Goal: Task Accomplishment & Management: Complete application form

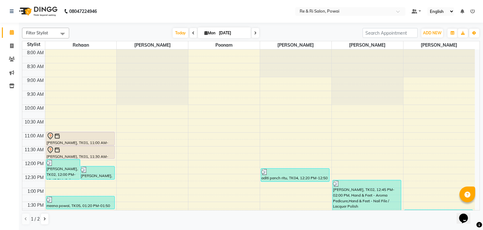
click at [123, 34] on div "Today Mon 01-09-2025" at bounding box center [215, 32] width 287 height 9
click at [105, 42] on span "Rehaan" at bounding box center [80, 45] width 71 height 8
click at [63, 33] on span at bounding box center [62, 34] width 13 height 12
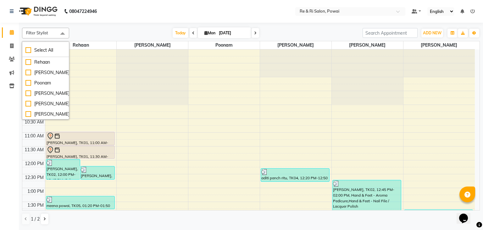
click at [63, 33] on span at bounding box center [62, 34] width 13 height 12
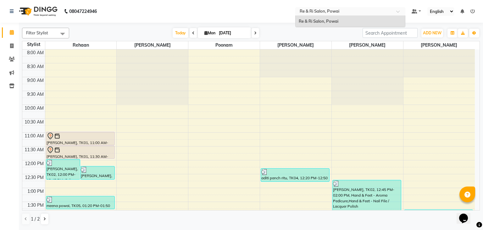
click at [398, 11] on span at bounding box center [401, 13] width 8 height 6
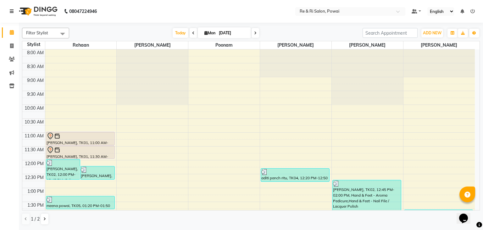
click at [11, 9] on icon at bounding box center [12, 11] width 4 height 4
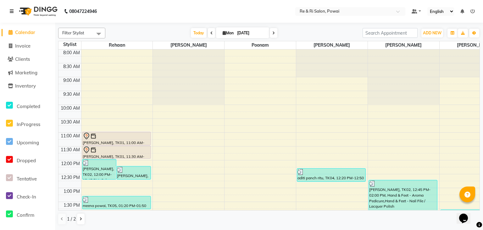
click at [11, 9] on icon at bounding box center [12, 11] width 4 height 4
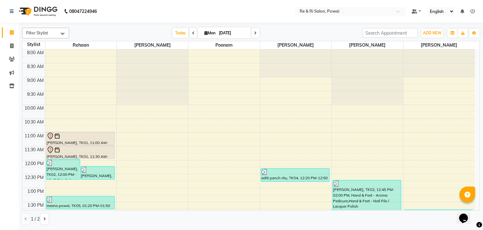
click at [190, 33] on span at bounding box center [194, 33] width 8 height 10
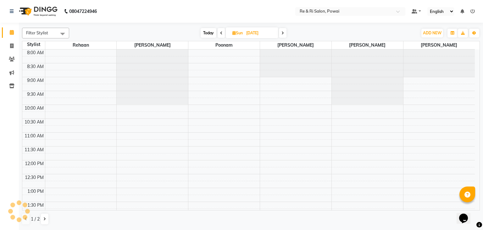
scroll to position [278, 0]
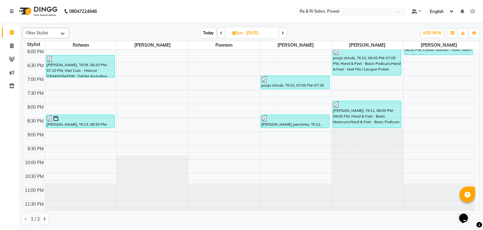
click at [282, 33] on icon at bounding box center [283, 33] width 3 height 4
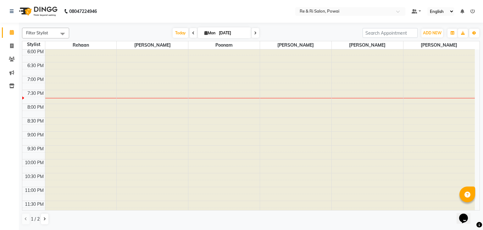
type input "[DATE]"
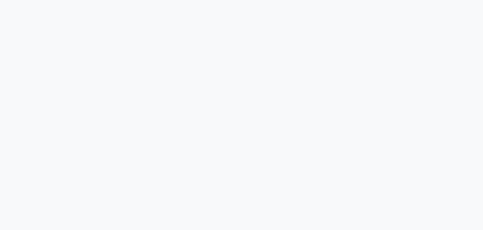
select select "5364"
select select "service"
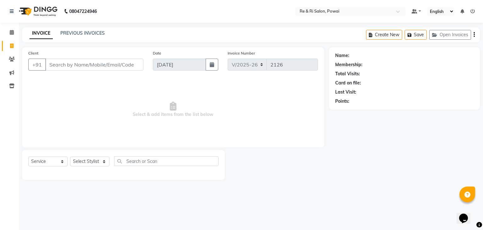
click at [68, 64] on input "Client" at bounding box center [94, 65] width 98 height 12
click at [55, 65] on input "Client" at bounding box center [94, 65] width 98 height 12
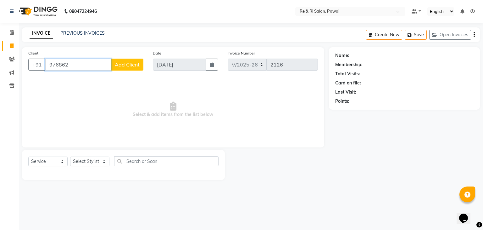
click at [89, 66] on input "976862" at bounding box center [78, 65] width 66 height 12
click at [93, 65] on input "9768624241" at bounding box center [78, 65] width 66 height 12
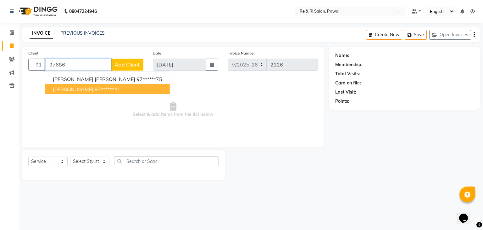
click at [107, 92] on ngb-highlight "97******41" at bounding box center [108, 89] width 26 height 6
type input "97******41"
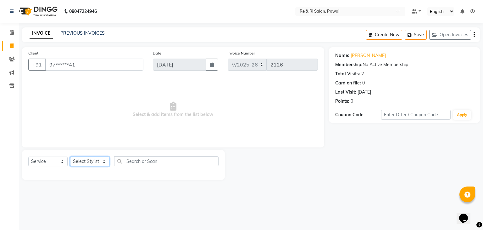
click at [102, 162] on select "Select Stylist [PERSON_NAME] [PERSON_NAME] Ayesha Danish Poonam [PERSON_NAME]" at bounding box center [89, 161] width 39 height 10
select select "90547"
click at [70, 157] on select "Select Stylist [PERSON_NAME] [PERSON_NAME] Ayesha Danish Poonam [PERSON_NAME]" at bounding box center [89, 161] width 39 height 10
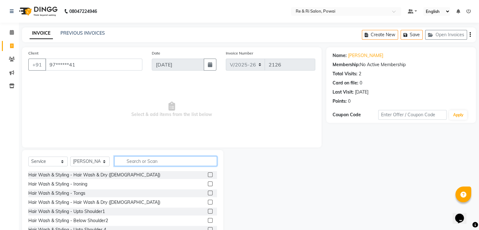
click at [168, 160] on input "text" at bounding box center [165, 161] width 103 height 10
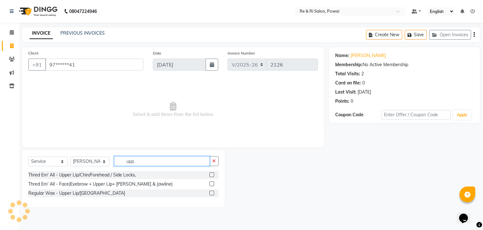
type input "upp"
click at [212, 175] on label at bounding box center [212, 174] width 5 height 5
click at [212, 175] on input "checkbox" at bounding box center [212, 175] width 4 height 4
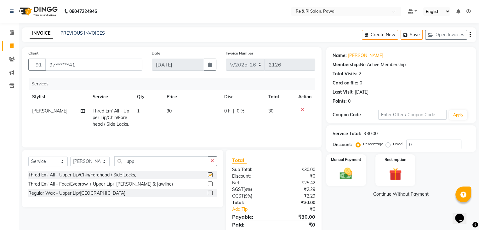
checkbox input "false"
click at [348, 171] on img at bounding box center [345, 173] width 21 height 15
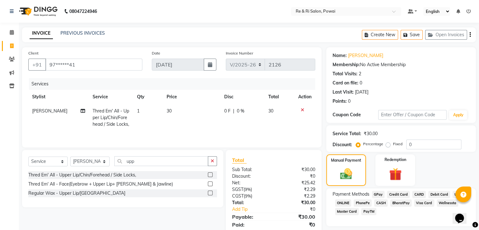
click at [379, 192] on span "GPay" at bounding box center [378, 194] width 13 height 7
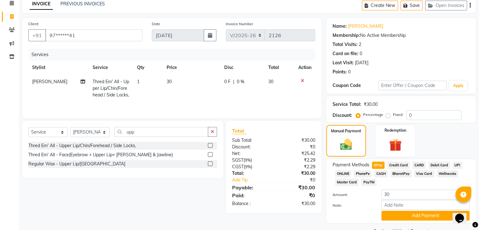
scroll to position [46, 0]
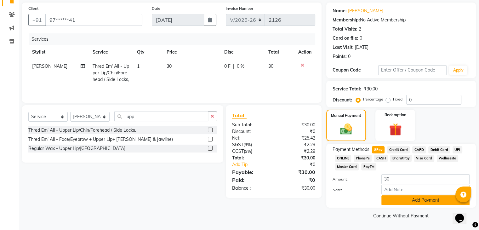
click at [425, 202] on button "Add Payment" at bounding box center [425, 200] width 88 height 10
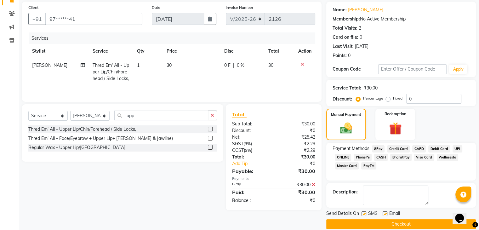
click at [385, 214] on label at bounding box center [384, 213] width 5 height 5
click at [385, 214] on input "checkbox" at bounding box center [384, 214] width 4 height 4
checkbox input "false"
click at [362, 213] on label at bounding box center [363, 213] width 5 height 5
click at [362, 213] on input "checkbox" at bounding box center [363, 214] width 4 height 4
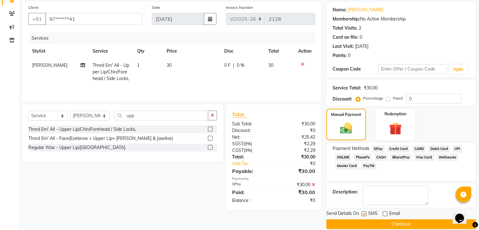
checkbox input "false"
click at [369, 224] on button "Checkout" at bounding box center [400, 224] width 149 height 10
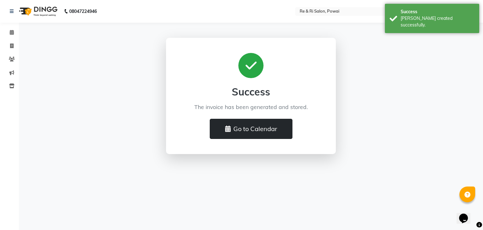
click at [264, 128] on button "Go to Calendar" at bounding box center [251, 129] width 83 height 20
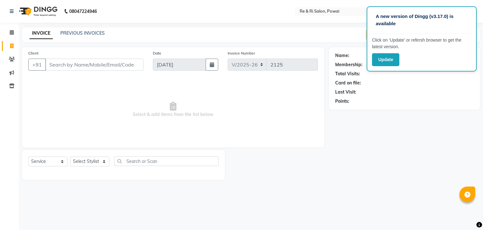
select select "5364"
select select "service"
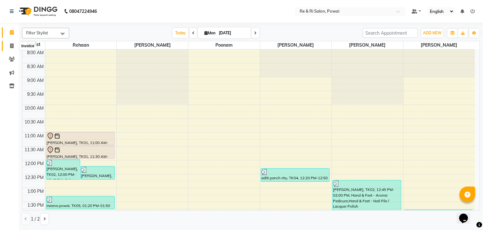
click at [13, 44] on icon at bounding box center [11, 45] width 3 height 5
select select "service"
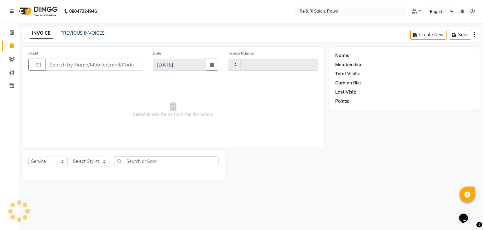
type input "2127"
select select "5364"
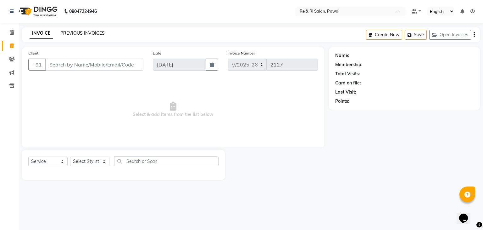
click at [65, 32] on link "PREVIOUS INVOICES" at bounding box center [82, 33] width 44 height 6
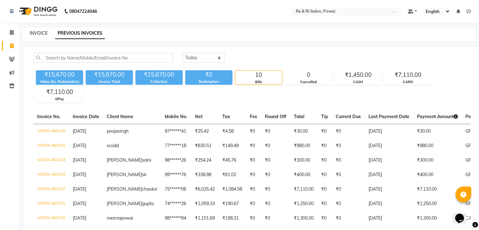
click at [38, 33] on link "INVOICE" at bounding box center [39, 33] width 18 height 6
select select "service"
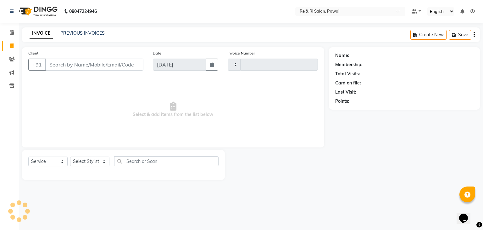
type input "2127"
select select "5364"
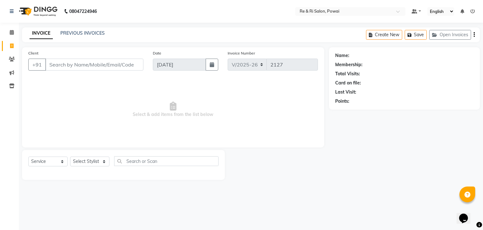
click at [78, 41] on div "INVOICE PREVIOUS INVOICES Create New Save Open Invoices" at bounding box center [251, 34] width 458 height 15
click at [61, 65] on input "Client" at bounding box center [94, 65] width 98 height 12
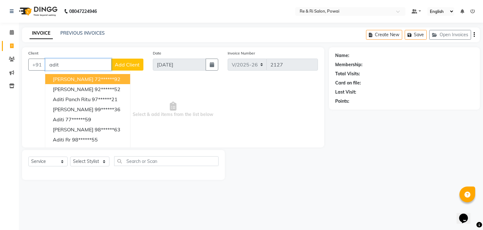
click at [63, 78] on span "Aditya kumar" at bounding box center [73, 79] width 41 height 6
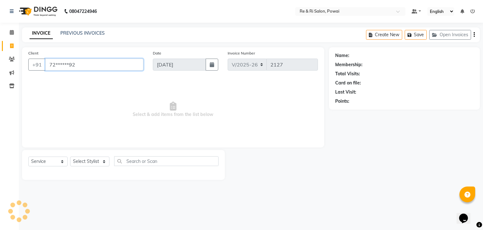
type input "72******92"
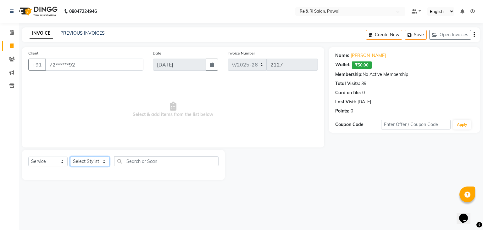
drag, startPoint x: 102, startPoint y: 160, endPoint x: 83, endPoint y: 135, distance: 31.4
click at [83, 135] on div "Client +91 72******92 Date 01-09-2025 Invoice Number V/2025 V/2025-26 2127 Sele…" at bounding box center [173, 113] width 312 height 132
select select "35434"
click at [70, 157] on select "Select Stylist [PERSON_NAME] [PERSON_NAME] Ayesha Danish Poonam [PERSON_NAME]" at bounding box center [89, 161] width 39 height 10
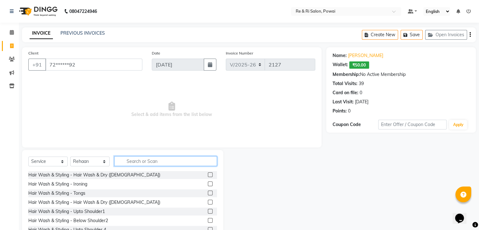
click at [127, 160] on input "text" at bounding box center [165, 161] width 103 height 10
type input "h"
type input "g"
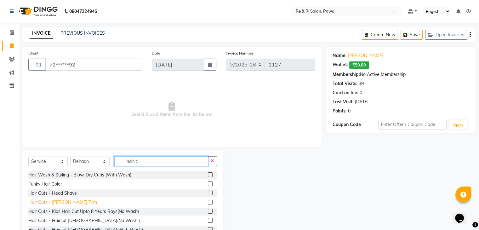
type input "hair c"
drag, startPoint x: 68, startPoint y: 202, endPoint x: 318, endPoint y: 120, distance: 263.8
click at [318, 120] on div "Client +91 72******92 Date 01-09-2025 Invoice Number V/2025 V/2025-26 2127 Sele…" at bounding box center [171, 144] width 309 height 195
click at [60, 201] on div "Hair Cuts - Beard Trim" at bounding box center [62, 202] width 69 height 7
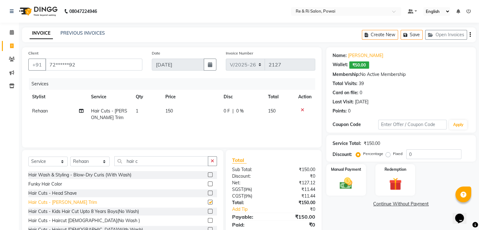
checkbox input "false"
click at [345, 182] on img at bounding box center [345, 183] width 21 height 15
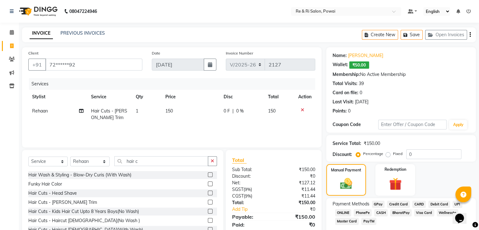
scroll to position [28, 0]
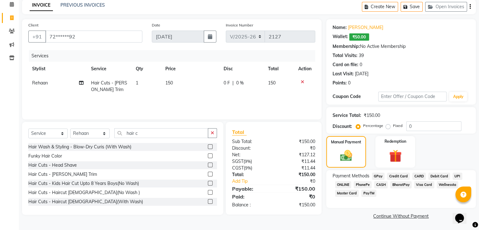
click at [378, 175] on span "GPay" at bounding box center [378, 175] width 13 height 7
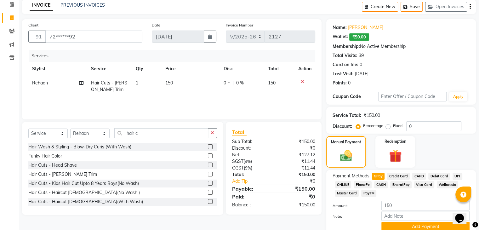
scroll to position [55, 0]
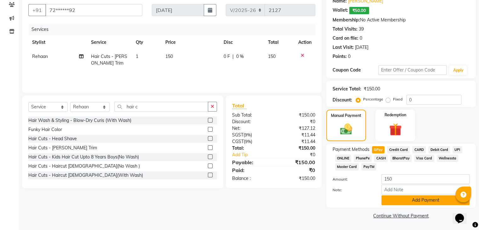
click at [418, 202] on button "Add Payment" at bounding box center [425, 200] width 88 height 10
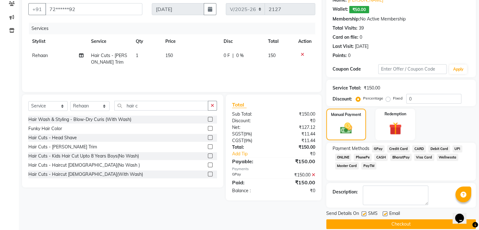
click at [383, 214] on label at bounding box center [384, 213] width 5 height 5
click at [383, 214] on input "checkbox" at bounding box center [384, 214] width 4 height 4
click at [383, 214] on label at bounding box center [384, 213] width 5 height 5
click at [383, 214] on input "checkbox" at bounding box center [384, 214] width 4 height 4
click at [383, 214] on label at bounding box center [384, 213] width 5 height 5
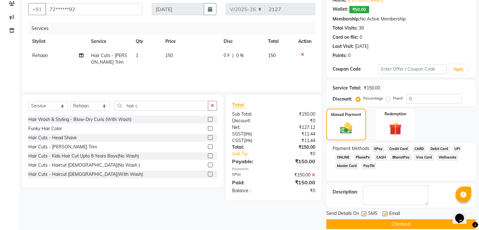
click at [383, 214] on input "checkbox" at bounding box center [384, 214] width 4 height 4
checkbox input "false"
click at [364, 213] on label at bounding box center [363, 213] width 5 height 5
click at [364, 213] on input "checkbox" at bounding box center [363, 214] width 4 height 4
checkbox input "false"
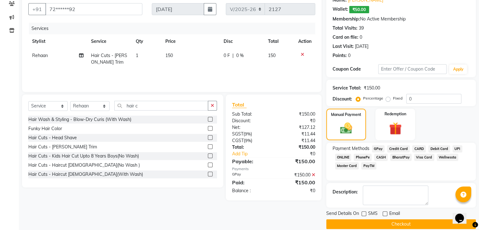
click at [378, 221] on button "Checkout" at bounding box center [400, 224] width 149 height 10
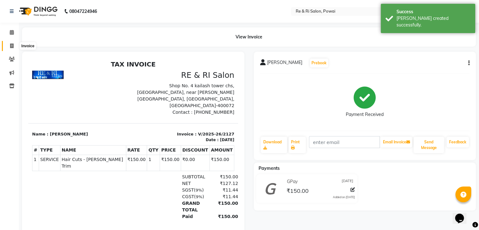
click at [8, 46] on span at bounding box center [11, 45] width 11 height 7
select select "5364"
select select "service"
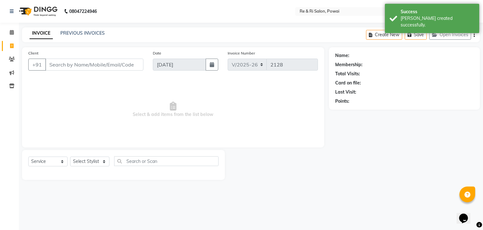
click at [85, 67] on input "Client" at bounding box center [94, 65] width 98 height 12
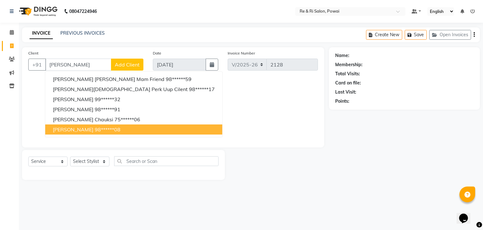
click at [76, 129] on span "ruchi sharma" at bounding box center [73, 129] width 41 height 6
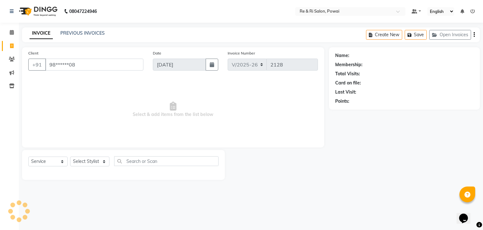
type input "98******08"
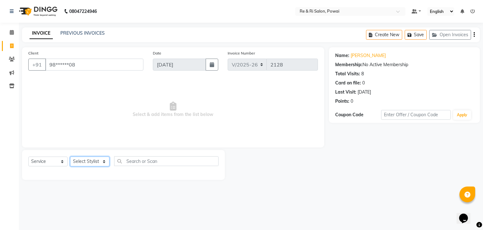
click at [102, 160] on select "Select Stylist [PERSON_NAME] [PERSON_NAME] Ayesha Danish Poonam [PERSON_NAME]" at bounding box center [89, 161] width 39 height 10
select select "35434"
click at [70, 157] on select "Select Stylist [PERSON_NAME] [PERSON_NAME] Ayesha Danish Poonam [PERSON_NAME]" at bounding box center [89, 161] width 39 height 10
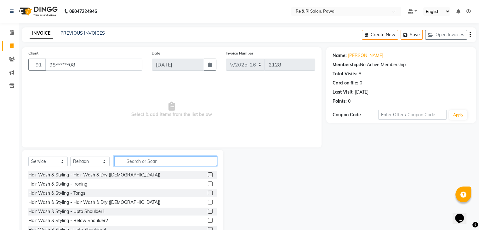
click at [133, 160] on input "text" at bounding box center [165, 161] width 103 height 10
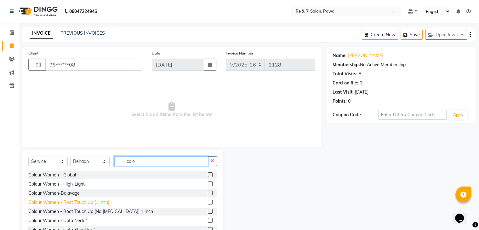
type input "colo"
click at [90, 203] on div "Colour Women - Root Touch Up (1 Inch)" at bounding box center [68, 202] width 81 height 7
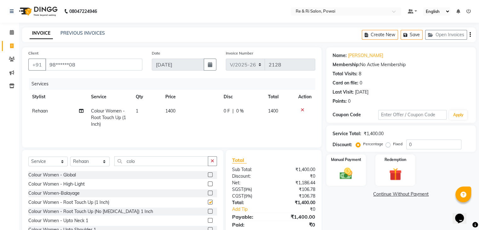
checkbox input "false"
click at [172, 114] on span "1400" at bounding box center [170, 111] width 10 height 6
select select "35434"
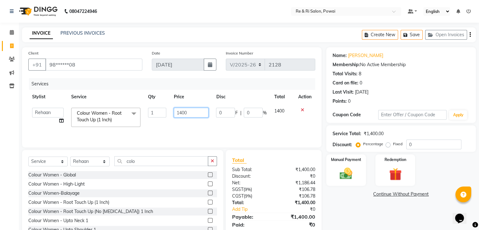
click at [194, 116] on input "1400" at bounding box center [191, 113] width 35 height 10
type input "1"
type input "1800"
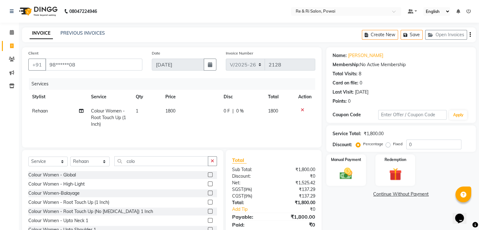
click at [186, 131] on div "Services Stylist Service Qty Price Disc Total Action Rehaan Colour Women - Root…" at bounding box center [171, 109] width 287 height 63
click at [150, 160] on input "colo" at bounding box center [161, 161] width 94 height 10
type input "c"
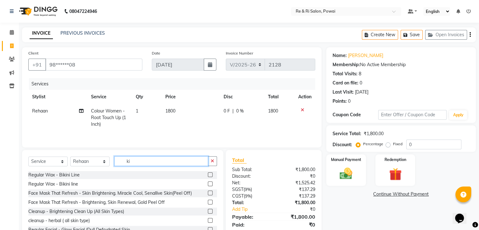
type input "k"
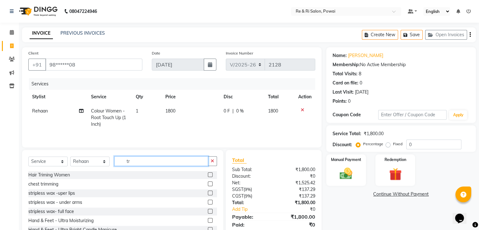
type input "t"
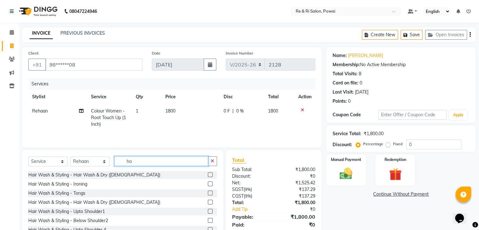
type input "h"
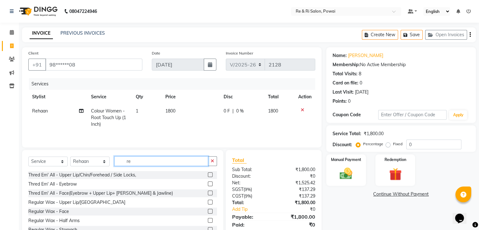
type input "r"
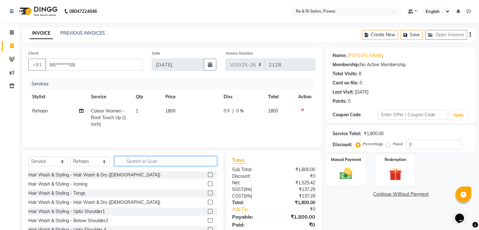
click at [146, 163] on input "text" at bounding box center [165, 161] width 103 height 10
type input "c"
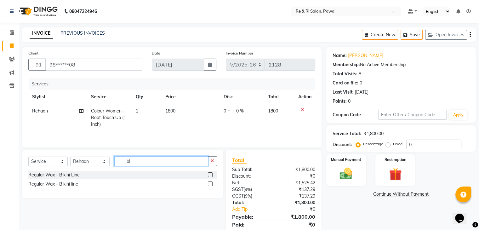
type input "b"
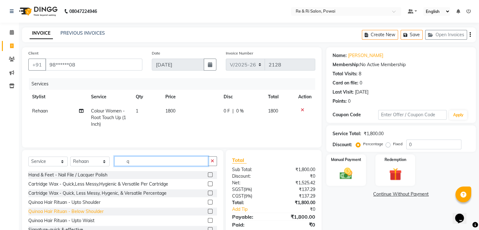
type input "q"
click at [86, 213] on div "Quinoa Hair Rituan - Below Shoulder" at bounding box center [65, 211] width 75 height 7
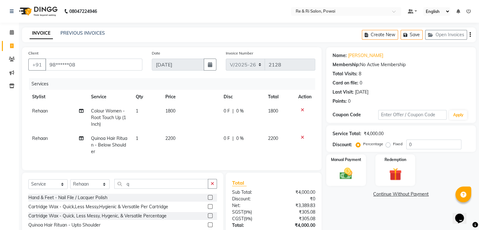
checkbox input "false"
click at [228, 139] on span "0 F" at bounding box center [226, 138] width 6 height 7
select select "35434"
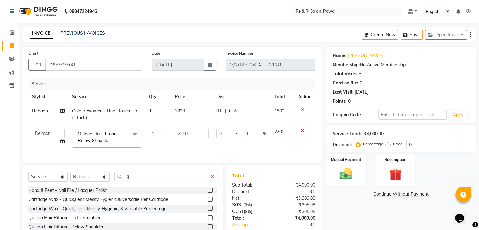
click at [228, 139] on td "0 F | 0 %" at bounding box center [241, 138] width 58 height 27
click at [226, 128] on input "0" at bounding box center [225, 133] width 19 height 10
type input "200"
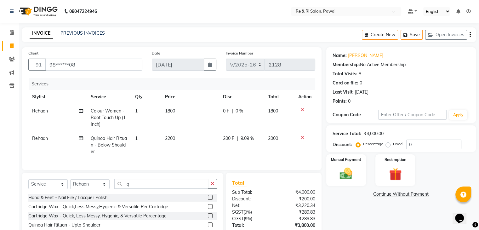
click at [204, 146] on td "2200" at bounding box center [190, 144] width 58 height 27
select select "35434"
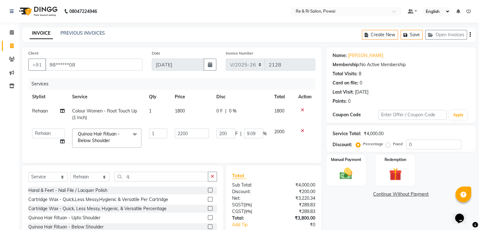
scroll to position [43, 0]
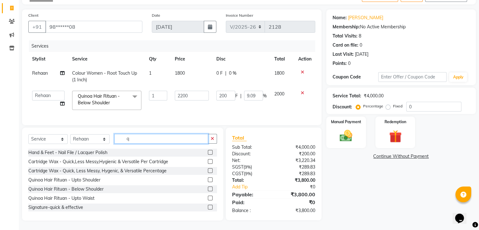
click at [156, 141] on input "q" at bounding box center [161, 139] width 94 height 10
click at [137, 141] on input "q" at bounding box center [161, 139] width 94 height 10
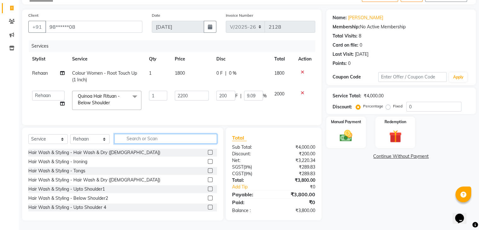
click at [133, 138] on input "text" at bounding box center [165, 139] width 103 height 10
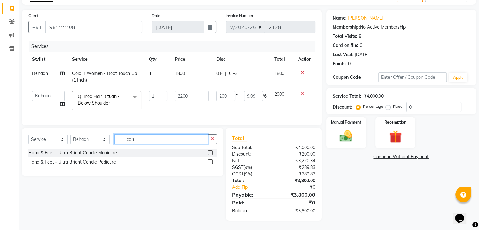
scroll to position [42, 0]
type input "can"
click at [96, 160] on div "Hand & Feet - Ultra Bright Candle Pedicure" at bounding box center [71, 162] width 87 height 7
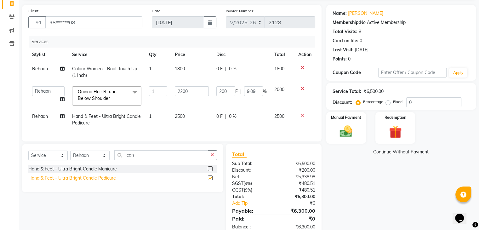
checkbox input "false"
click at [220, 116] on span "0 F" at bounding box center [219, 116] width 6 height 7
select select "35434"
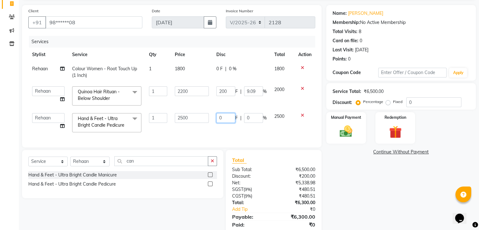
click at [227, 117] on input "0" at bounding box center [225, 118] width 19 height 10
type input "500"
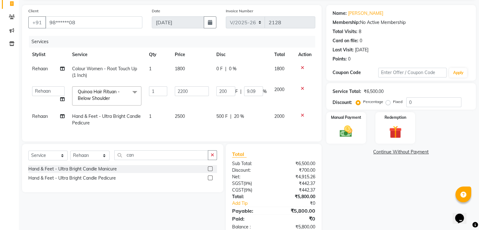
click at [220, 133] on div "Services Stylist Service Qty Price Disc Total Action Rehaan Colour Women - Root…" at bounding box center [171, 85] width 287 height 99
click at [144, 160] on input "can" at bounding box center [161, 155] width 94 height 10
type input "c"
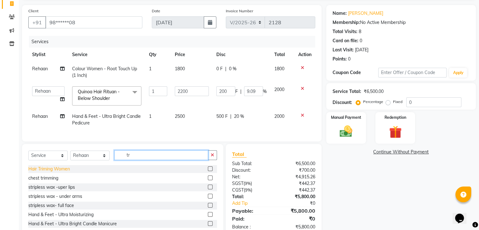
type input "tr"
click at [52, 172] on div "Hair Triming Women" at bounding box center [49, 169] width 42 height 7
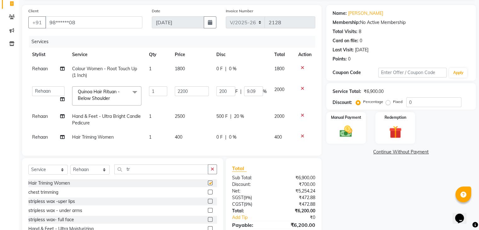
checkbox input "false"
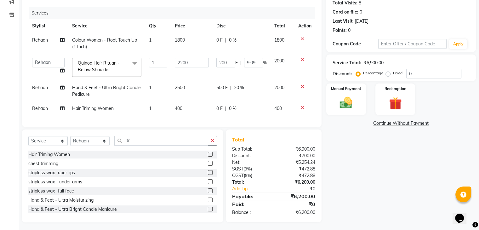
scroll to position [75, 0]
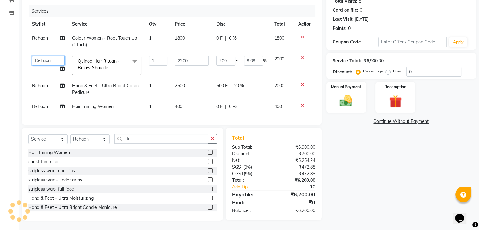
click at [47, 56] on select "[PERSON_NAME] [PERSON_NAME] [PERSON_NAME] Poonam [PERSON_NAME]" at bounding box center [48, 61] width 32 height 10
select select "36183"
click at [43, 84] on span "Rehaan" at bounding box center [40, 86] width 16 height 6
select select "35434"
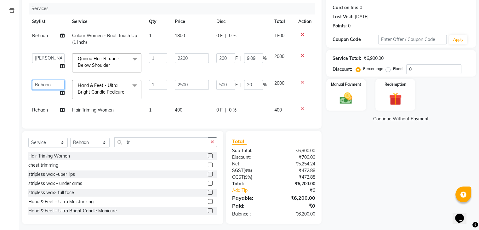
click at [43, 84] on select "[PERSON_NAME] [PERSON_NAME] [PERSON_NAME] Poonam [PERSON_NAME]" at bounding box center [48, 85] width 32 height 10
select select "36183"
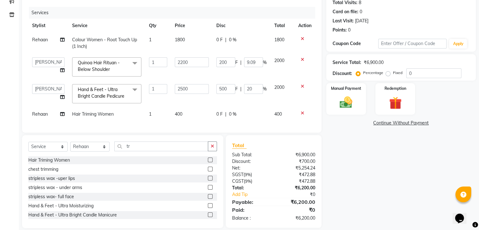
scroll to position [67, 0]
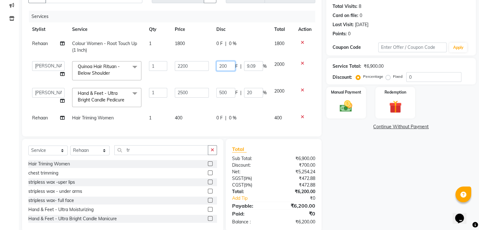
click at [231, 69] on input "200" at bounding box center [225, 66] width 19 height 10
type input "2"
type input "400"
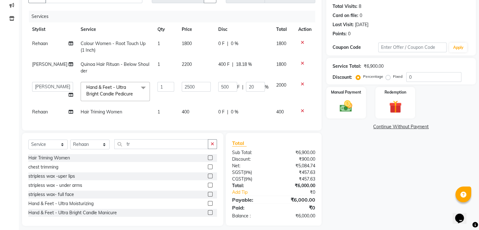
click at [209, 77] on td "2200" at bounding box center [196, 67] width 37 height 21
select select "36183"
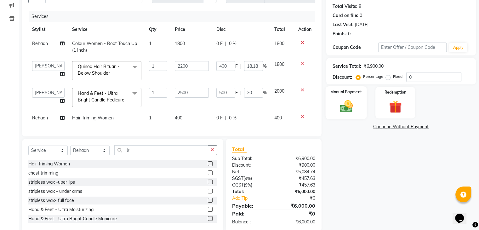
click at [346, 105] on img at bounding box center [345, 106] width 21 height 15
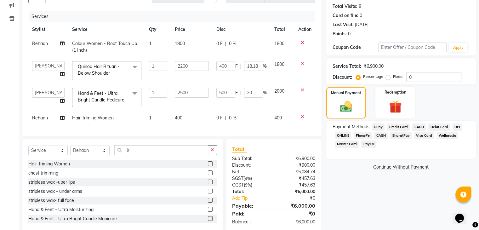
click at [417, 125] on span "CARD" at bounding box center [419, 126] width 14 height 7
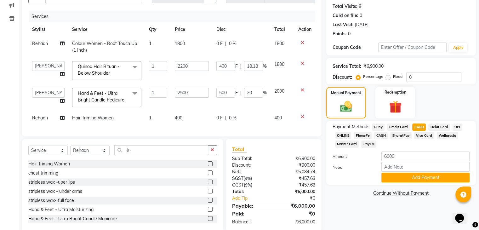
scroll to position [83, 0]
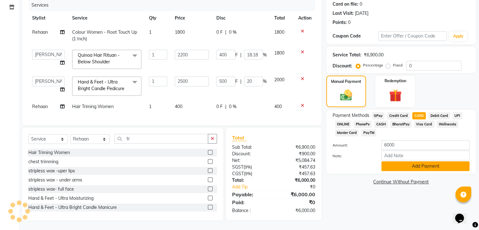
click at [414, 165] on button "Add Payment" at bounding box center [425, 166] width 88 height 10
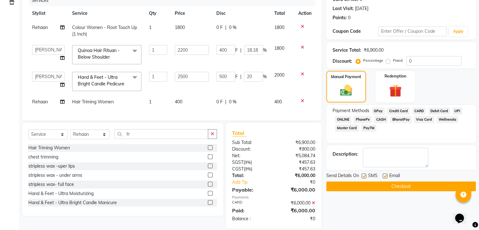
click at [384, 176] on label at bounding box center [384, 175] width 5 height 5
click at [384, 176] on input "checkbox" at bounding box center [384, 176] width 4 height 4
checkbox input "false"
click at [363, 175] on label at bounding box center [363, 175] width 5 height 5
click at [363, 175] on input "checkbox" at bounding box center [363, 176] width 4 height 4
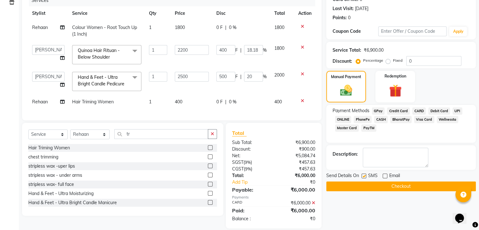
checkbox input "false"
click at [368, 185] on button "Checkout" at bounding box center [400, 186] width 149 height 10
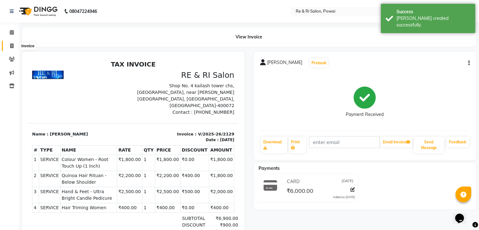
click at [8, 47] on span at bounding box center [11, 45] width 11 height 7
select select "5364"
select select "service"
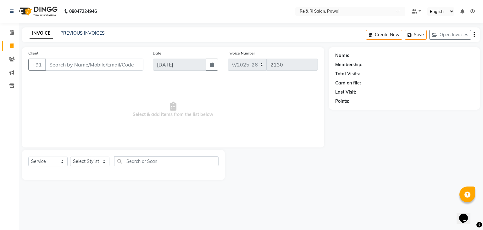
click at [82, 30] on div "PREVIOUS INVOICES" at bounding box center [82, 33] width 44 height 7
click at [91, 32] on link "PREVIOUS INVOICES" at bounding box center [82, 33] width 44 height 6
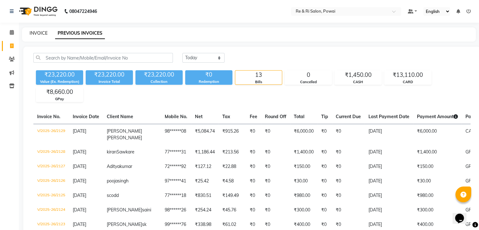
click at [35, 33] on link "INVOICE" at bounding box center [39, 33] width 18 height 6
select select "service"
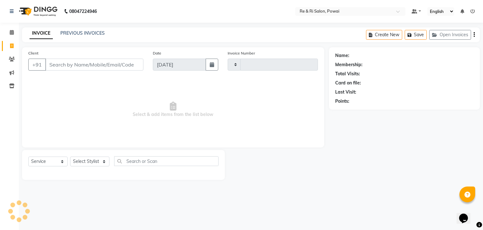
type input "2130"
select select "5364"
click at [71, 67] on input "Client" at bounding box center [94, 65] width 98 height 12
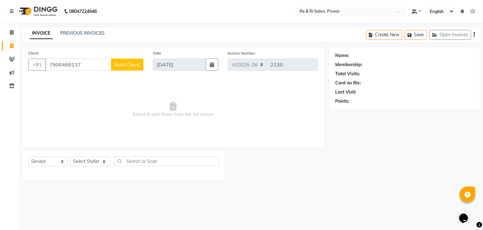
type input "7906468137"
click at [127, 61] on button "Add Client" at bounding box center [127, 65] width 32 height 12
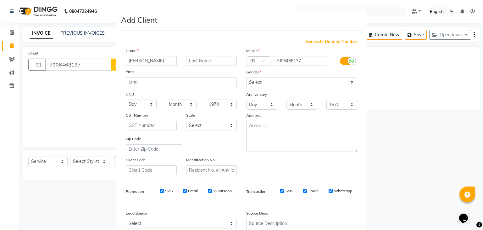
type input "[PERSON_NAME]"
click at [200, 59] on input "text" at bounding box center [211, 61] width 51 height 10
type input "h"
type input "jsin"
click at [349, 82] on select "Select [DEMOGRAPHIC_DATA] [DEMOGRAPHIC_DATA] Other Prefer Not To Say" at bounding box center [301, 82] width 111 height 10
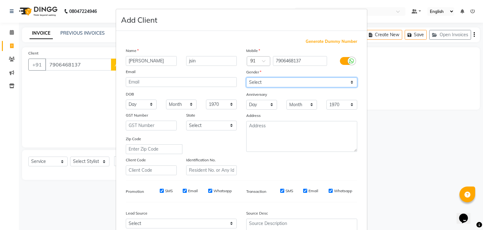
select select "[DEMOGRAPHIC_DATA]"
click at [246, 78] on select "Select [DEMOGRAPHIC_DATA] [DEMOGRAPHIC_DATA] Other Prefer Not To Say" at bounding box center [301, 82] width 111 height 10
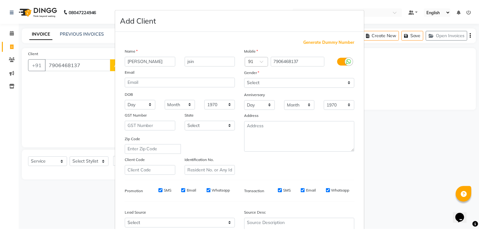
scroll to position [64, 0]
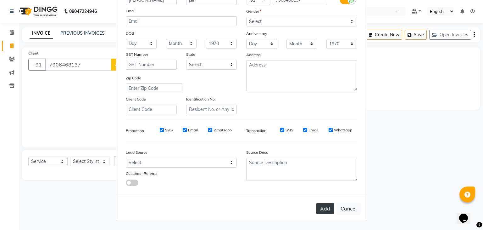
click at [331, 209] on button "Add" at bounding box center [326, 208] width 18 height 11
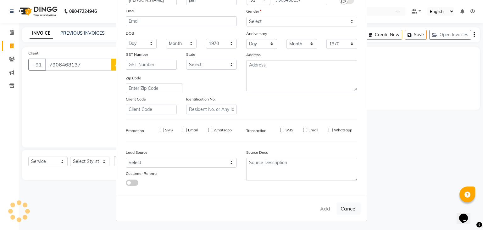
type input "79******37"
select select
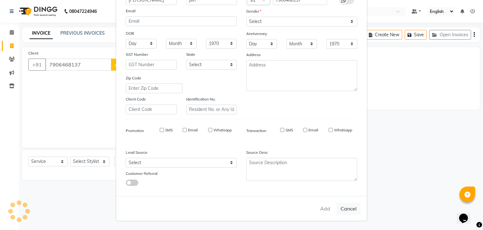
select select
checkbox input "false"
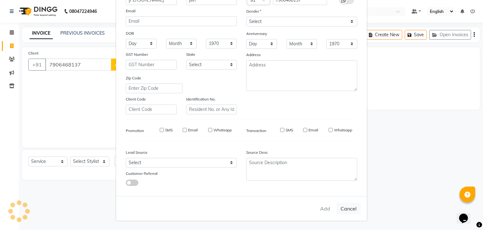
checkbox input "false"
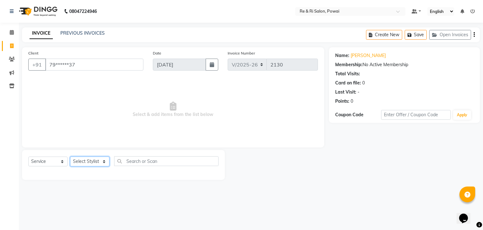
click at [104, 166] on select "Select Stylist [PERSON_NAME] [PERSON_NAME] Ayesha Danish Poonam [PERSON_NAME]" at bounding box center [89, 161] width 39 height 10
select select "35434"
click at [70, 157] on select "Select Stylist [PERSON_NAME] [PERSON_NAME] Ayesha Danish Poonam [PERSON_NAME]" at bounding box center [89, 161] width 39 height 10
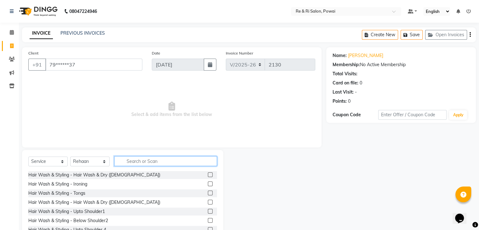
click at [138, 165] on input "text" at bounding box center [165, 161] width 103 height 10
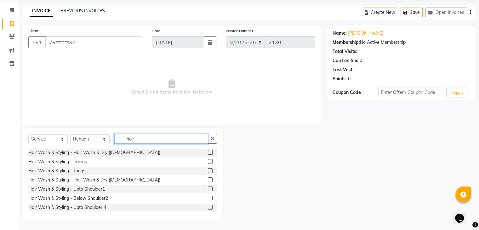
click at [155, 137] on input "hair" at bounding box center [161, 139] width 94 height 10
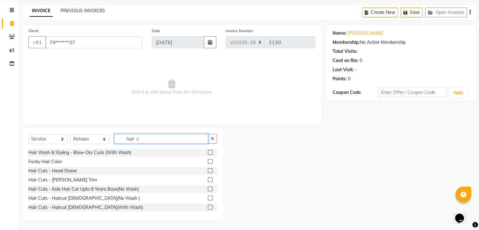
type input "hair c"
click at [82, 194] on div "Hair Cuts - Haircut [DEMOGRAPHIC_DATA](No Wash )" at bounding box center [122, 198] width 189 height 8
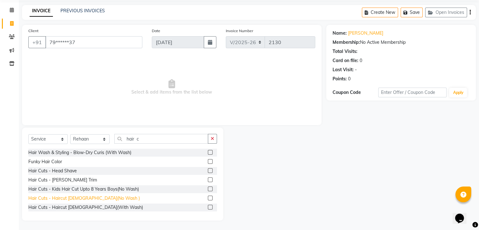
click at [80, 200] on div "Hair Cuts - Haircut [DEMOGRAPHIC_DATA](No Wash )" at bounding box center [83, 198] width 111 height 7
checkbox input "false"
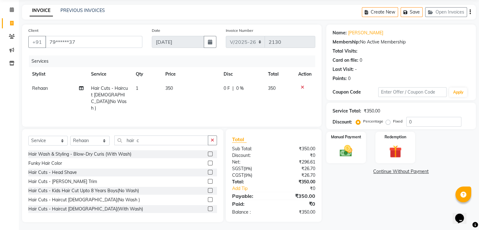
click at [229, 87] on div "0 F | 0 %" at bounding box center [241, 88] width 37 height 7
select select "35434"
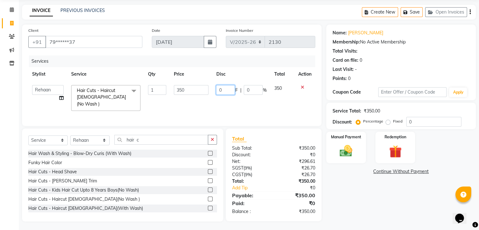
click at [229, 87] on input "0" at bounding box center [225, 90] width 19 height 10
type input "150"
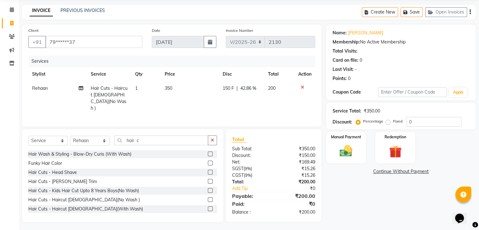
click at [217, 103] on div "Services Stylist Service Qty Price Disc Total Action Rehaan Hair Cuts - Haircut…" at bounding box center [171, 87] width 287 height 65
click at [345, 154] on img at bounding box center [345, 151] width 21 height 15
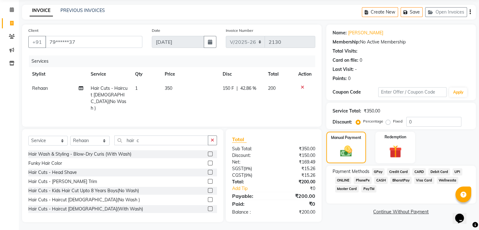
click at [377, 171] on span "GPay" at bounding box center [378, 171] width 13 height 7
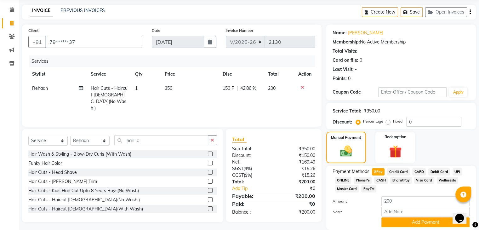
scroll to position [46, 0]
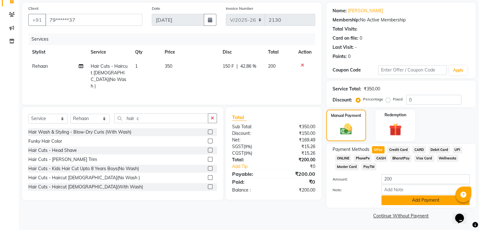
click at [425, 202] on button "Add Payment" at bounding box center [425, 200] width 88 height 10
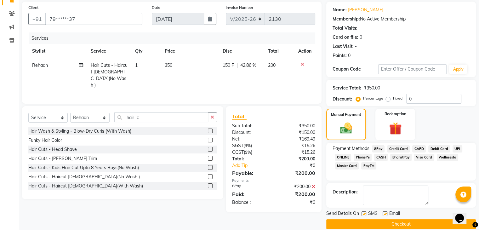
click at [383, 217] on div at bounding box center [384, 214] width 4 height 7
click at [384, 213] on label at bounding box center [384, 213] width 5 height 5
click at [384, 213] on input "checkbox" at bounding box center [384, 214] width 4 height 4
checkbox input "false"
click at [364, 215] on label at bounding box center [363, 213] width 5 height 5
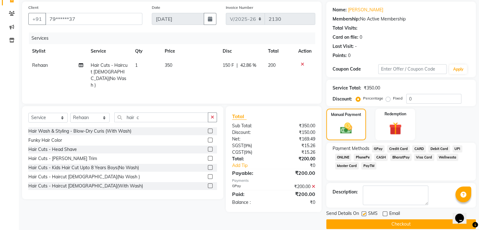
click at [364, 215] on input "checkbox" at bounding box center [363, 214] width 4 height 4
checkbox input "false"
click at [394, 220] on button "Checkout" at bounding box center [400, 224] width 149 height 10
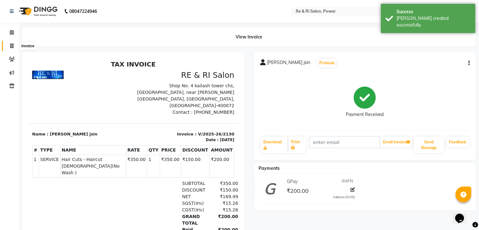
click at [12, 45] on icon at bounding box center [11, 45] width 3 height 5
select select "service"
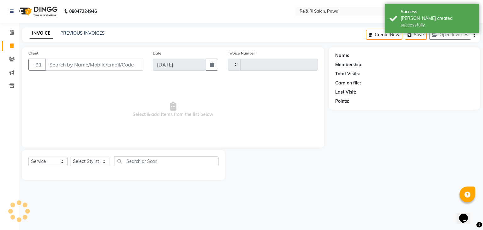
type input "2131"
select select "5364"
click at [70, 32] on link "PREVIOUS INVOICES" at bounding box center [82, 33] width 44 height 6
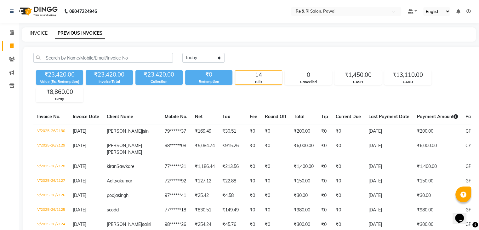
click at [38, 35] on link "INVOICE" at bounding box center [39, 33] width 18 height 6
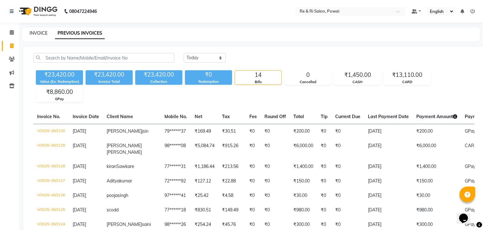
select select "service"
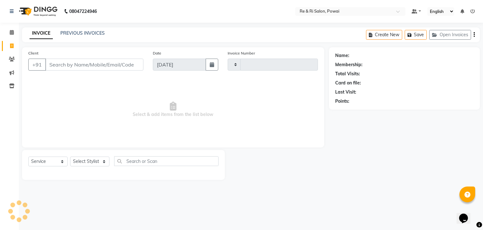
type input "2131"
select select "5364"
click at [69, 35] on link "PREVIOUS INVOICES" at bounding box center [82, 33] width 44 height 6
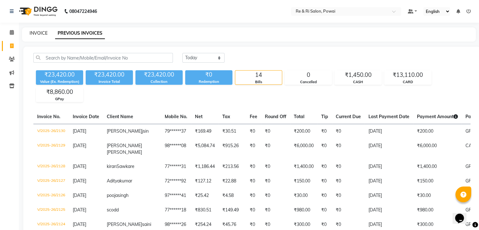
click at [36, 33] on link "INVOICE" at bounding box center [39, 33] width 18 height 6
select select "service"
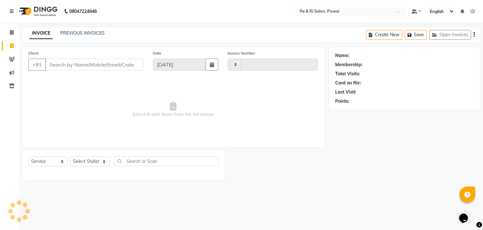
type input "2131"
select select "5364"
click at [68, 33] on link "PREVIOUS INVOICES" at bounding box center [82, 33] width 44 height 6
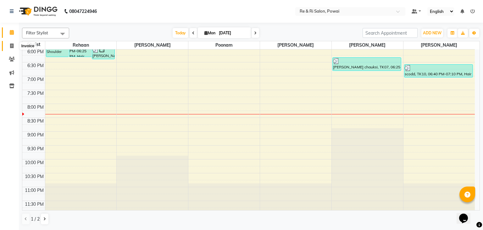
click at [12, 45] on icon at bounding box center [11, 45] width 3 height 5
select select "5364"
select select "service"
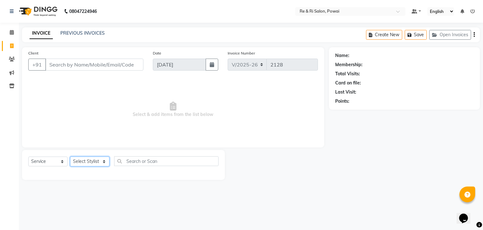
click at [104, 159] on select "Select Stylist [PERSON_NAME] [PERSON_NAME] Ayesha Danish Poonam [PERSON_NAME]" at bounding box center [89, 161] width 39 height 10
click at [70, 157] on select "Select Stylist [PERSON_NAME] [PERSON_NAME] Ayesha Danish Poonam [PERSON_NAME]" at bounding box center [89, 161] width 39 height 10
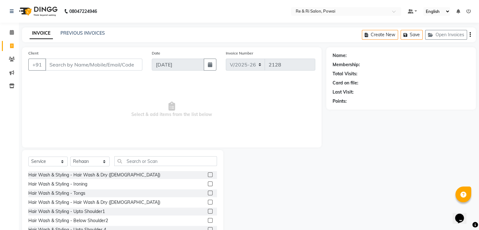
click at [139, 166] on div "Select Service Product Membership Package Voucher Prepaid Gift Card Select Styl…" at bounding box center [122, 163] width 189 height 15
click at [106, 160] on select "Select Stylist [PERSON_NAME] [PERSON_NAME] Ayesha Danish Poonam [PERSON_NAME]" at bounding box center [89, 161] width 39 height 10
select select "87747"
click at [70, 157] on select "Select Stylist [PERSON_NAME] [PERSON_NAME] Ayesha Danish Poonam [PERSON_NAME]" at bounding box center [89, 161] width 39 height 10
click at [134, 159] on input "text" at bounding box center [165, 161] width 103 height 10
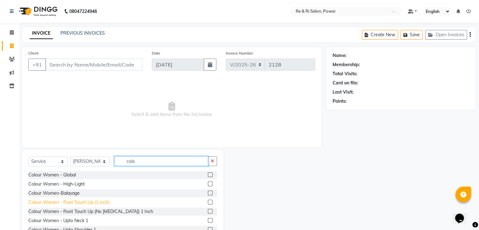
type input "colo"
click at [89, 203] on div "Colour Women - Root Touch Up (1 Inch)" at bounding box center [68, 202] width 81 height 7
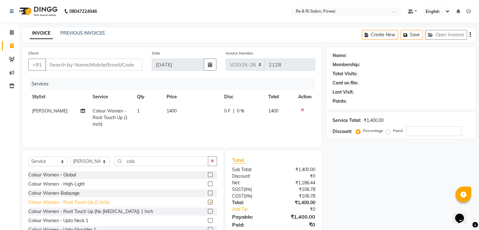
checkbox input "false"
click at [179, 126] on td "1400" at bounding box center [192, 117] width 58 height 27
select select "87747"
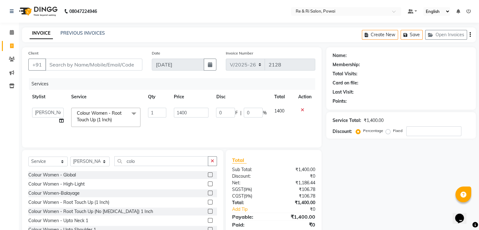
drag, startPoint x: 80, startPoint y: 71, endPoint x: 74, endPoint y: 66, distance: 7.8
click at [74, 66] on div "Client +91" at bounding box center [85, 63] width 123 height 26
click at [74, 66] on input "Client" at bounding box center [93, 65] width 97 height 12
type input "7"
type input "0"
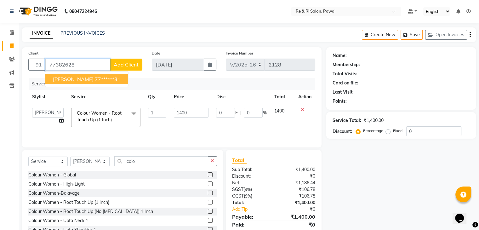
click at [61, 79] on span "[PERSON_NAME]" at bounding box center [73, 79] width 41 height 6
type input "77******31"
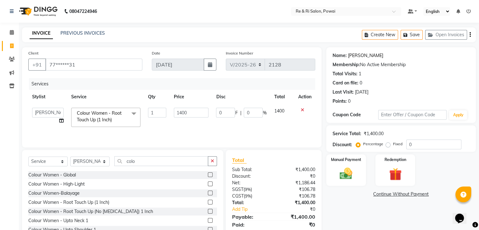
click at [368, 55] on link "[PERSON_NAME]" at bounding box center [365, 55] width 35 height 7
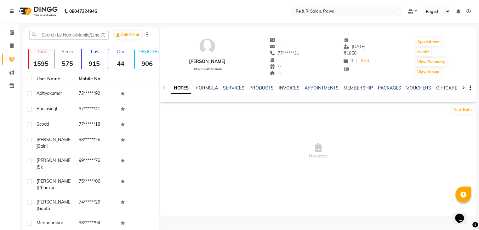
click at [287, 85] on div "INVOICES" at bounding box center [289, 88] width 21 height 7
click at [287, 90] on link "INVOICES" at bounding box center [289, 88] width 21 height 6
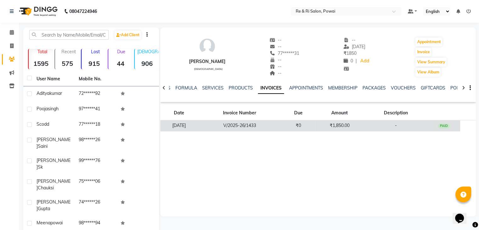
click at [246, 126] on td "V/2025-26/1433" at bounding box center [239, 125] width 84 height 11
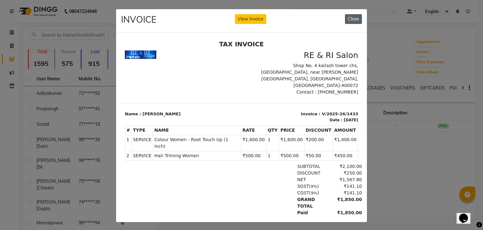
click at [347, 20] on button "Close" at bounding box center [353, 19] width 17 height 10
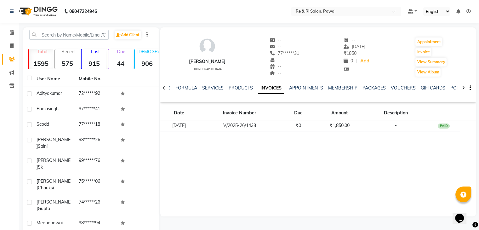
click at [165, 86] on div at bounding box center [163, 87] width 7 height 12
click at [10, 42] on span at bounding box center [11, 45] width 11 height 7
select select "service"
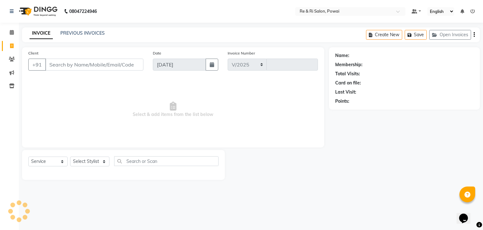
select select "5364"
type input "2128"
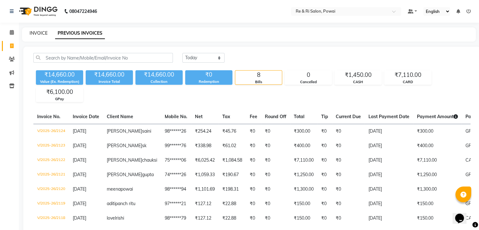
click at [39, 33] on link "INVOICE" at bounding box center [39, 33] width 18 height 6
select select "service"
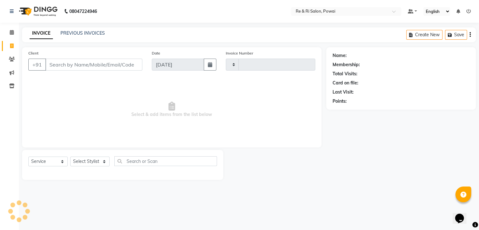
type input "2128"
select select "5364"
click at [63, 63] on input "Client" at bounding box center [94, 65] width 98 height 12
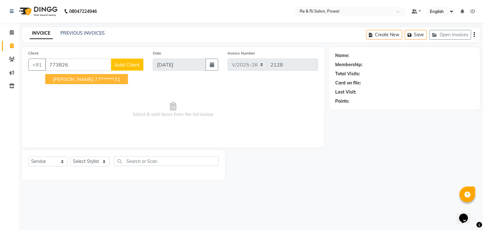
click at [62, 79] on span "[PERSON_NAME]" at bounding box center [73, 79] width 41 height 6
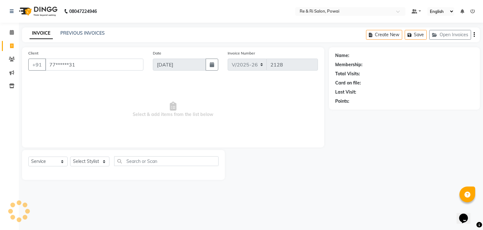
type input "77******31"
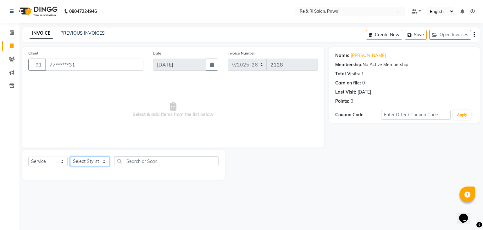
click at [103, 162] on select "Select Stylist [PERSON_NAME] [PERSON_NAME] Ayesha Danish Poonam [PERSON_NAME]" at bounding box center [89, 161] width 39 height 10
select select "87747"
click at [70, 157] on select "Select Stylist [PERSON_NAME] [PERSON_NAME] Ayesha Danish Poonam [PERSON_NAME]" at bounding box center [89, 161] width 39 height 10
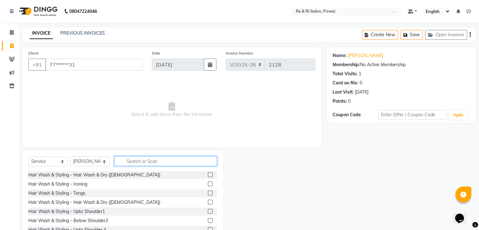
click at [123, 160] on input "text" at bounding box center [165, 161] width 103 height 10
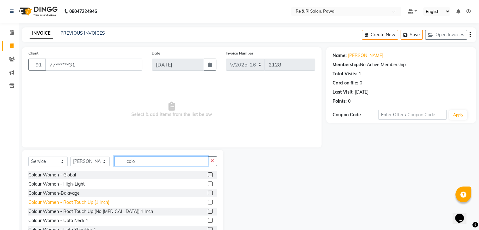
type input "colo"
click at [80, 202] on div "Colour Women - Root Touch Up (1 Inch)" at bounding box center [68, 202] width 81 height 7
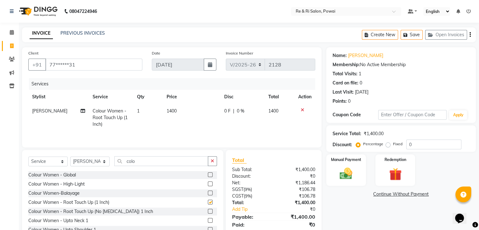
checkbox input "false"
click at [346, 175] on img at bounding box center [345, 173] width 21 height 15
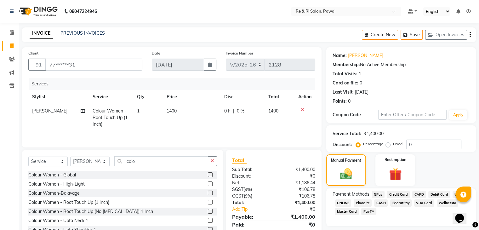
scroll to position [23, 0]
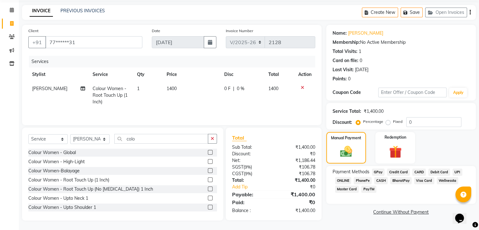
click at [376, 173] on span "GPay" at bounding box center [378, 171] width 13 height 7
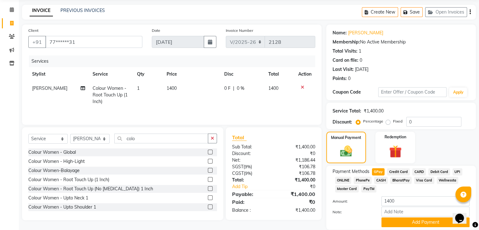
scroll to position [46, 0]
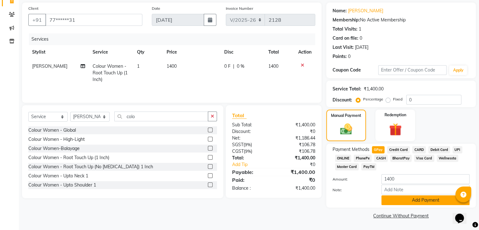
click at [418, 198] on button "Add Payment" at bounding box center [425, 200] width 88 height 10
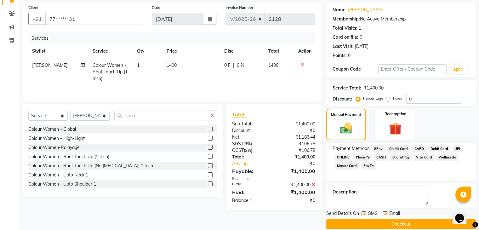
click at [383, 214] on label at bounding box center [384, 213] width 5 height 5
click at [383, 214] on input "checkbox" at bounding box center [384, 214] width 4 height 4
checkbox input "false"
click at [363, 212] on label at bounding box center [363, 213] width 5 height 5
click at [363, 212] on input "checkbox" at bounding box center [363, 214] width 4 height 4
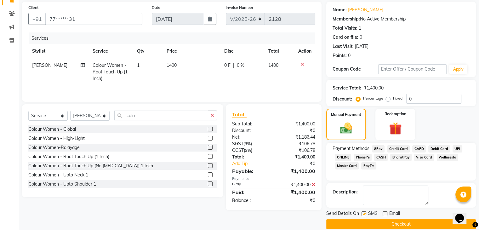
checkbox input "false"
click at [359, 222] on button "Checkout" at bounding box center [400, 224] width 149 height 10
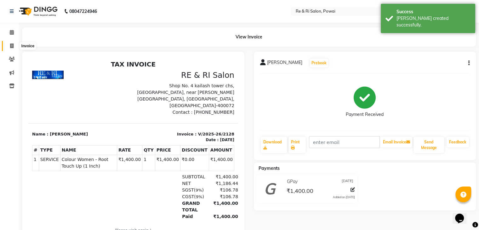
click at [11, 45] on icon at bounding box center [11, 45] width 3 height 5
select select "service"
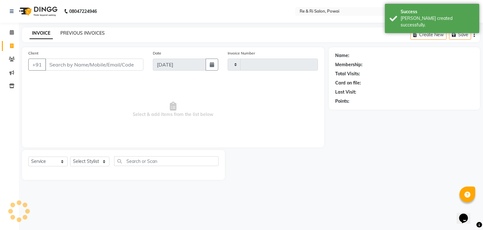
type input "2129"
select select "5364"
click at [67, 30] on link "PREVIOUS INVOICES" at bounding box center [82, 33] width 44 height 6
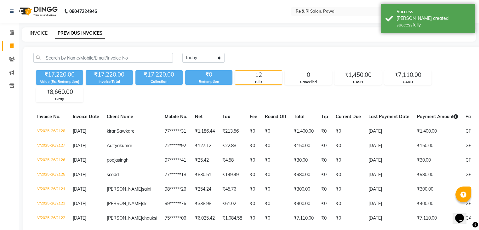
click at [40, 34] on link "INVOICE" at bounding box center [39, 33] width 18 height 6
select select "service"
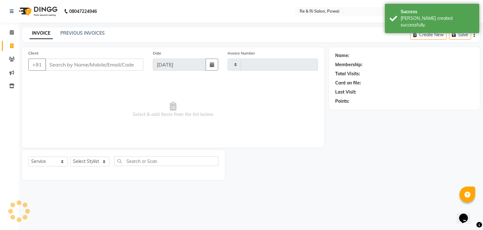
type input "2129"
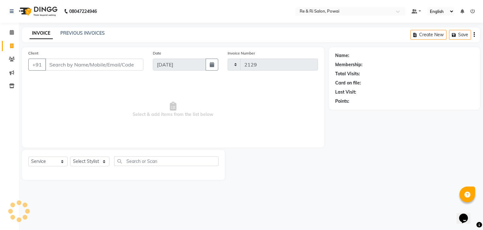
select select "5364"
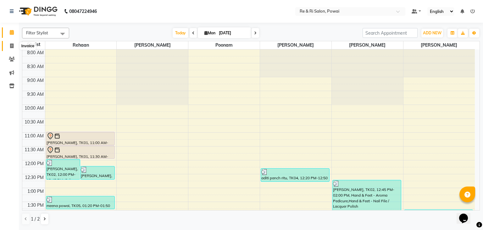
click at [10, 43] on icon at bounding box center [11, 45] width 3 height 5
select select "service"
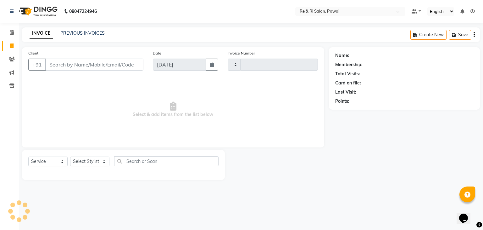
type input "2131"
select select "5364"
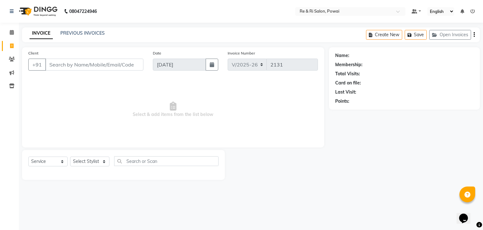
click at [58, 65] on input "Client" at bounding box center [94, 65] width 98 height 12
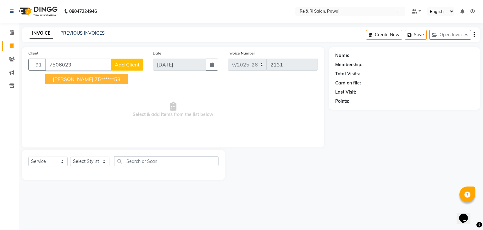
click at [66, 82] on span "[PERSON_NAME]" at bounding box center [73, 79] width 41 height 6
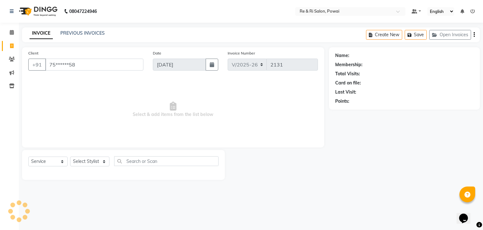
type input "75******58"
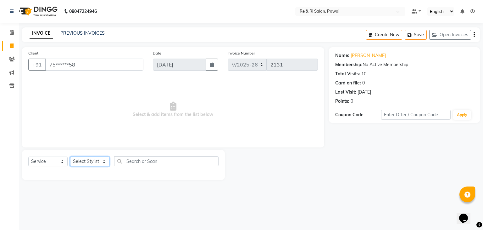
click at [107, 164] on select "Select Stylist [PERSON_NAME] [PERSON_NAME] Ayesha Danish Poonam [PERSON_NAME]" at bounding box center [89, 161] width 39 height 10
select select "87747"
click at [70, 157] on select "Select Stylist [PERSON_NAME] [PERSON_NAME] Ayesha Danish Poonam [PERSON_NAME]" at bounding box center [89, 161] width 39 height 10
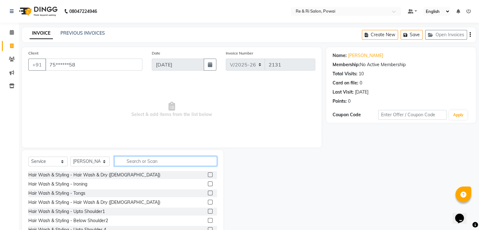
click at [127, 164] on input "text" at bounding box center [165, 161] width 103 height 10
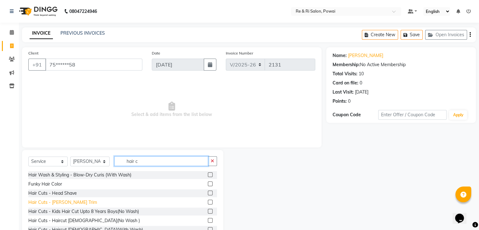
type input "hair c"
click at [62, 204] on div "Hair Cuts - [PERSON_NAME] Trim" at bounding box center [62, 202] width 69 height 7
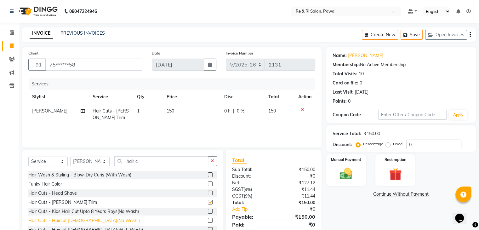
checkbox input "false"
click at [82, 222] on div "Hair Cuts - Haircut [DEMOGRAPHIC_DATA](No Wash )" at bounding box center [83, 220] width 111 height 7
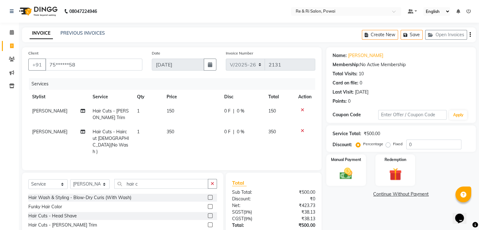
checkbox input "false"
click at [224, 130] on span "0 F" at bounding box center [227, 131] width 6 height 7
select select "87747"
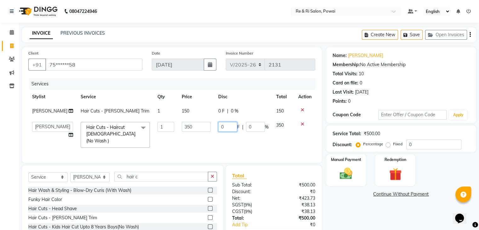
click at [227, 128] on input "0" at bounding box center [227, 127] width 19 height 10
type input "100"
click at [232, 138] on td "100 F | 0 %" at bounding box center [243, 134] width 58 height 33
select select "87747"
click at [346, 174] on img at bounding box center [345, 173] width 21 height 15
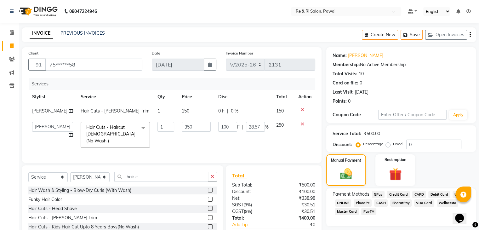
click at [379, 193] on span "GPay" at bounding box center [378, 194] width 13 height 7
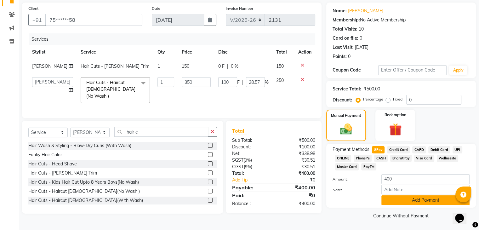
click at [412, 197] on button "Add Payment" at bounding box center [425, 200] width 88 height 10
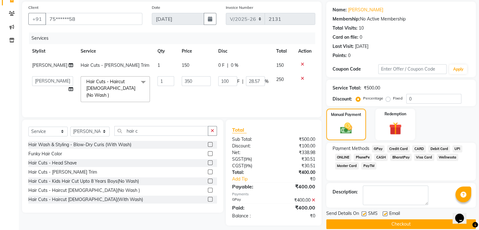
click at [386, 213] on label at bounding box center [384, 213] width 5 height 5
click at [386, 213] on input "checkbox" at bounding box center [384, 214] width 4 height 4
checkbox input "false"
click at [363, 213] on label at bounding box center [363, 213] width 5 height 5
click at [363, 213] on input "checkbox" at bounding box center [363, 214] width 4 height 4
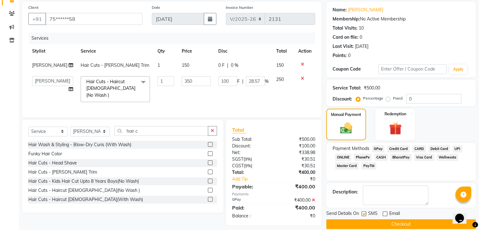
checkbox input "false"
click at [370, 220] on button "Checkout" at bounding box center [400, 224] width 149 height 10
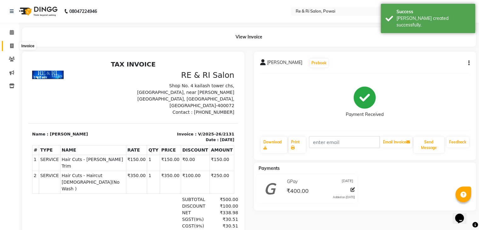
click at [13, 46] on icon at bounding box center [11, 45] width 3 height 5
select select "service"
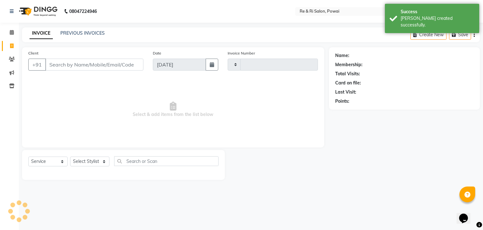
type input "2"
type input "2132"
select select "5364"
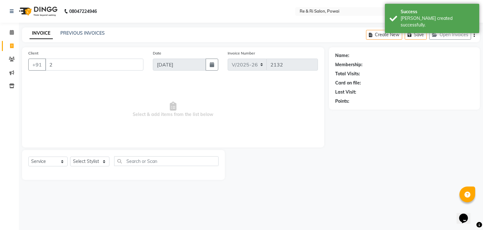
click at [69, 66] on input "2" at bounding box center [94, 65] width 98 height 12
click at [73, 33] on link "PREVIOUS INVOICES" at bounding box center [82, 33] width 44 height 6
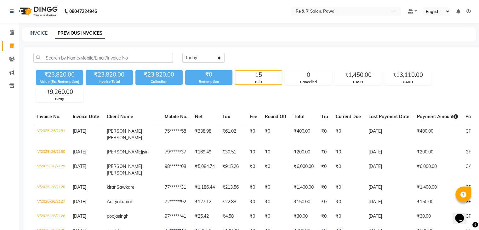
click at [35, 28] on div "INVOICE PREVIOUS INVOICES" at bounding box center [248, 34] width 453 height 14
click at [35, 32] on link "INVOICE" at bounding box center [39, 33] width 18 height 6
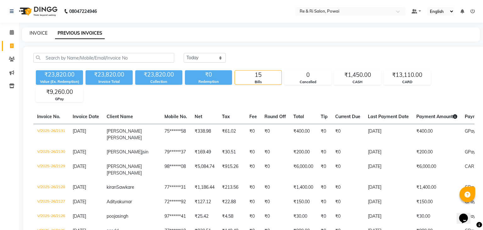
select select "service"
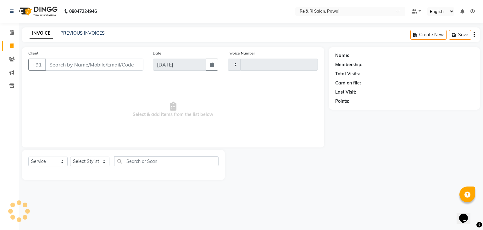
type input "2132"
select select "5364"
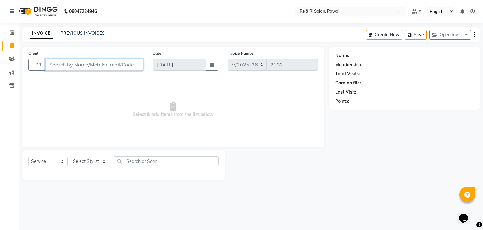
click at [57, 64] on input "Client" at bounding box center [94, 65] width 98 height 12
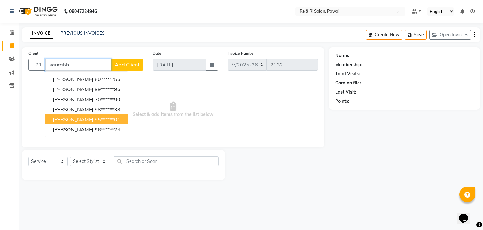
click at [74, 120] on span "[PERSON_NAME]" at bounding box center [73, 119] width 41 height 6
type input "95******01"
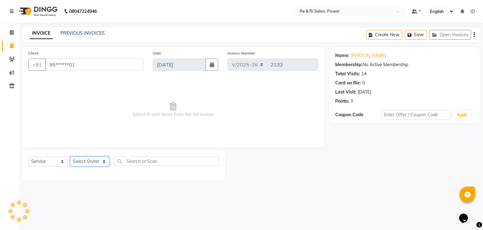
click at [99, 164] on select "Select Stylist [PERSON_NAME] [PERSON_NAME] Ayesha Danish Poonam [PERSON_NAME]" at bounding box center [89, 161] width 39 height 10
select select "63988"
click at [70, 157] on select "Select Stylist [PERSON_NAME] [PERSON_NAME] Ayesha Danish Poonam [PERSON_NAME]" at bounding box center [89, 161] width 39 height 10
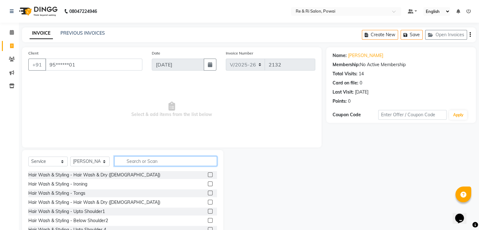
click at [158, 160] on input "text" at bounding box center [165, 161] width 103 height 10
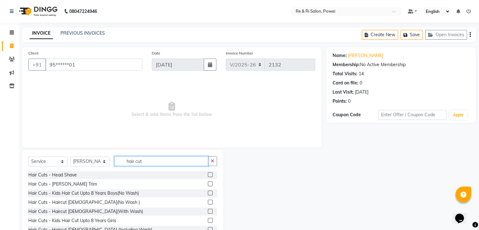
type input "hair cut"
click at [208, 183] on div at bounding box center [212, 184] width 9 height 8
click at [208, 203] on label at bounding box center [210, 202] width 5 height 5
click at [208, 203] on input "checkbox" at bounding box center [210, 202] width 4 height 4
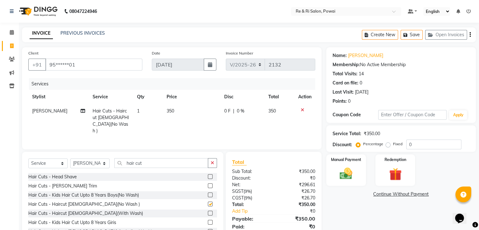
checkbox input "false"
click at [208, 185] on label at bounding box center [210, 185] width 5 height 5
click at [208, 185] on input "checkbox" at bounding box center [210, 186] width 4 height 4
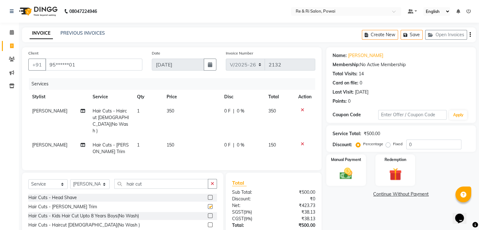
checkbox input "false"
click at [186, 179] on input "hair cut" at bounding box center [161, 184] width 94 height 10
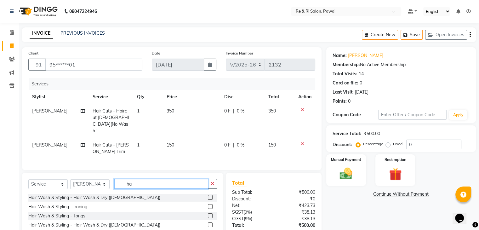
type input "h"
type input "wax"
click at [168, 179] on input "wax" at bounding box center [161, 184] width 94 height 10
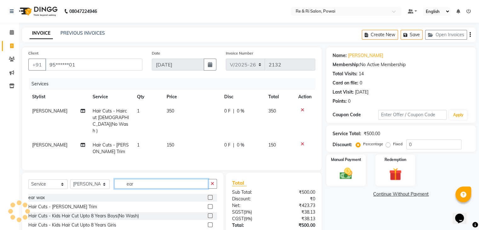
type input "ear"
click at [208, 195] on label at bounding box center [210, 197] width 5 height 5
click at [208, 195] on input "checkbox" at bounding box center [210, 197] width 4 height 4
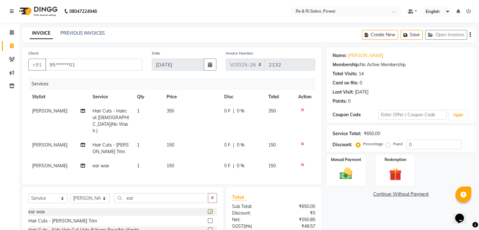
checkbox input "false"
click at [222, 159] on td "0 F | 0 %" at bounding box center [242, 166] width 44 height 14
select select "63988"
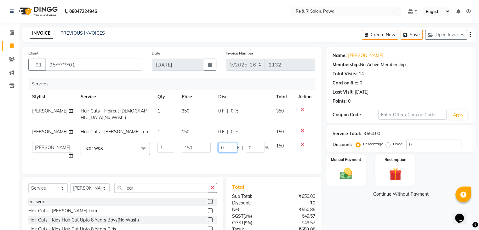
click at [222, 147] on input "0" at bounding box center [227, 148] width 19 height 10
type input "050"
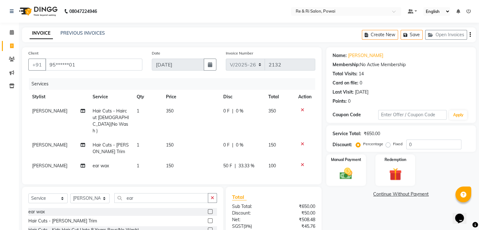
click at [277, 159] on td "100" at bounding box center [279, 166] width 30 height 14
select select "63988"
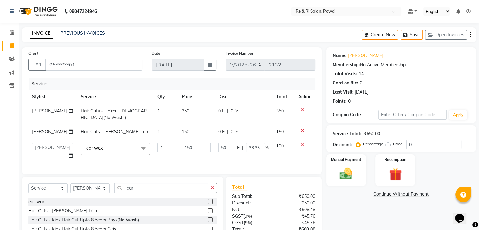
click at [221, 112] on span "0 F" at bounding box center [221, 111] width 6 height 7
select select "63988"
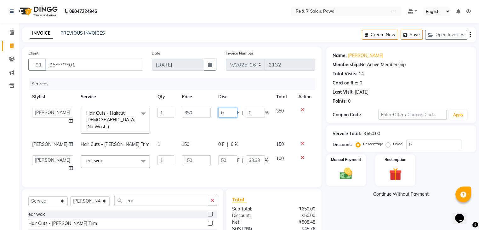
click at [221, 112] on input "0" at bounding box center [227, 113] width 19 height 10
type input "0100"
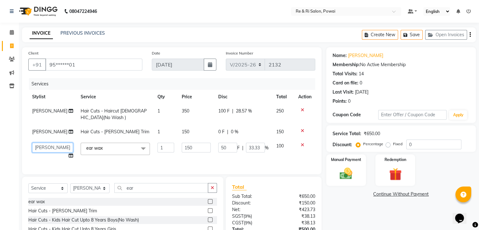
click at [54, 153] on td "[PERSON_NAME] [PERSON_NAME] [PERSON_NAME] Poonam [PERSON_NAME]" at bounding box center [52, 151] width 48 height 24
select select "35434"
click at [345, 170] on img at bounding box center [345, 173] width 21 height 15
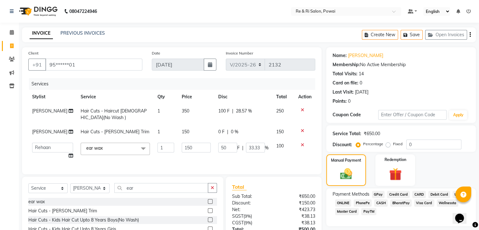
click at [375, 195] on span "GPay" at bounding box center [378, 194] width 13 height 7
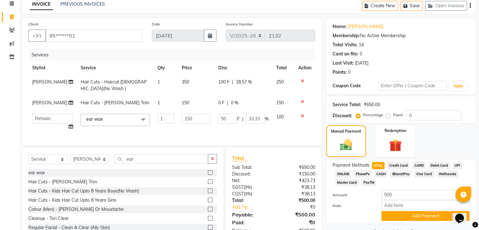
scroll to position [54, 0]
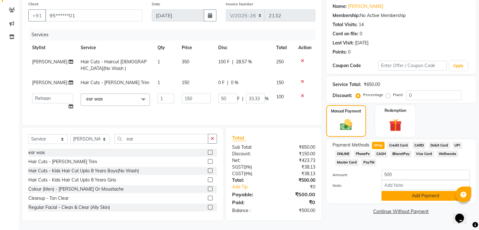
click at [435, 193] on button "Add Payment" at bounding box center [425, 196] width 88 height 10
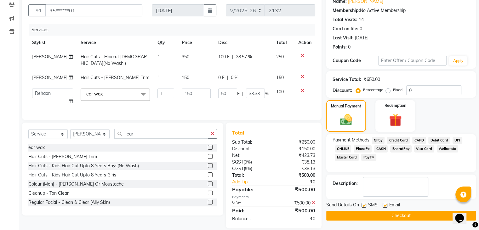
click at [365, 204] on label at bounding box center [363, 205] width 5 height 5
click at [365, 204] on input "checkbox" at bounding box center [363, 205] width 4 height 4
checkbox input "false"
click at [385, 205] on label at bounding box center [384, 205] width 5 height 5
click at [385, 205] on input "checkbox" at bounding box center [384, 205] width 4 height 4
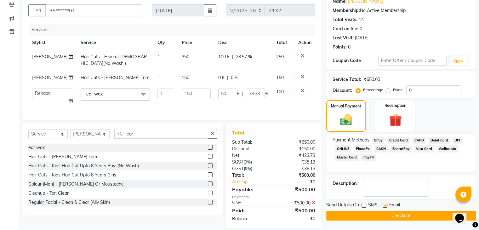
checkbox input "false"
click at [382, 215] on button "Checkout" at bounding box center [400, 216] width 149 height 10
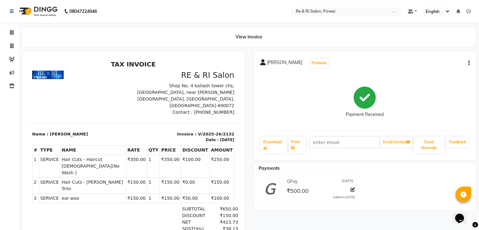
select select "service"
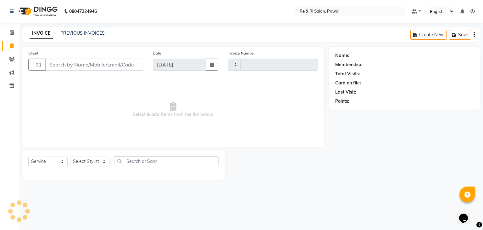
type input "2133"
select select "5364"
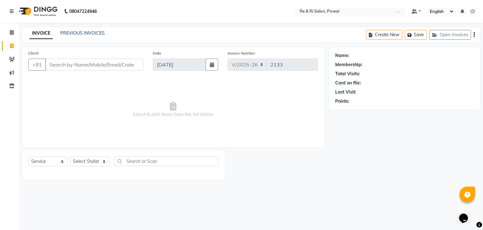
click at [65, 66] on input "Client" at bounding box center [94, 65] width 98 height 12
click at [64, 65] on input "Client" at bounding box center [94, 65] width 98 height 12
click at [65, 65] on input "7075706182" at bounding box center [78, 65] width 66 height 12
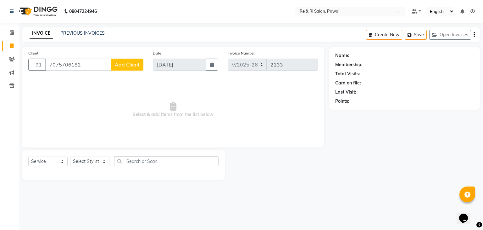
type input "7075706182"
click at [128, 65] on span "Add Client" at bounding box center [127, 64] width 25 height 6
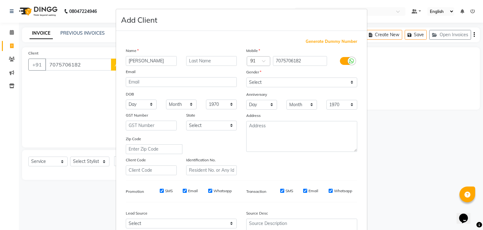
type input "[PERSON_NAME]"
click at [211, 62] on input "text" at bounding box center [211, 61] width 51 height 10
type input "jeet"
click at [351, 83] on select "Select [DEMOGRAPHIC_DATA] [DEMOGRAPHIC_DATA] Other Prefer Not To Say" at bounding box center [301, 82] width 111 height 10
select select "[DEMOGRAPHIC_DATA]"
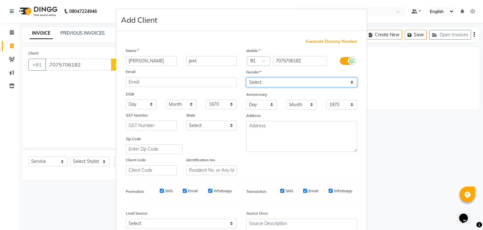
click at [246, 78] on select "Select [DEMOGRAPHIC_DATA] [DEMOGRAPHIC_DATA] Other Prefer Not To Say" at bounding box center [301, 82] width 111 height 10
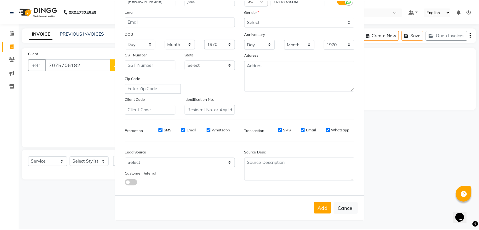
scroll to position [64, 0]
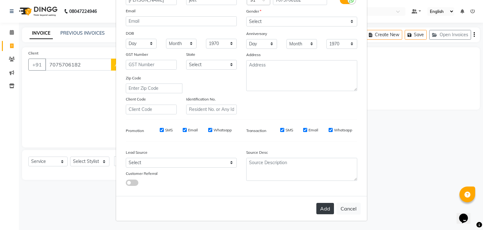
click at [327, 209] on button "Add" at bounding box center [326, 208] width 18 height 11
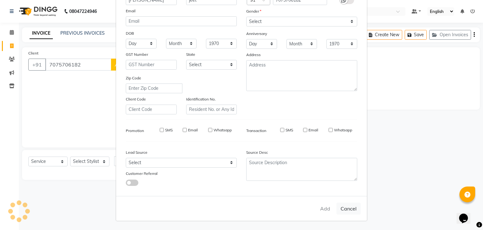
type input "70******82"
select select
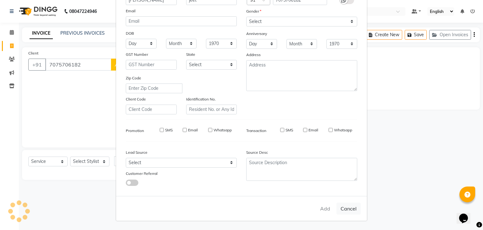
select select
checkbox input "false"
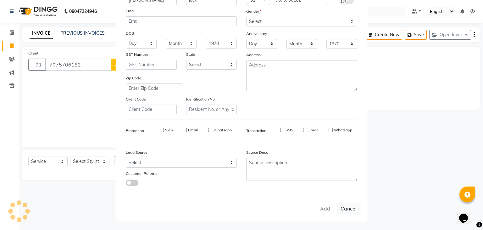
checkbox input "false"
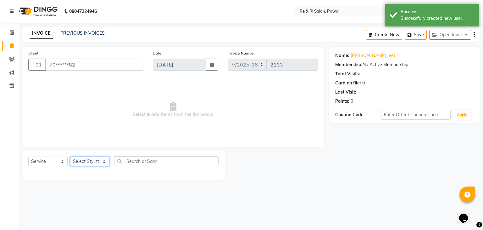
click at [103, 160] on select "Select Stylist [PERSON_NAME] [PERSON_NAME] Ayesha Danish Poonam [PERSON_NAME]" at bounding box center [89, 161] width 39 height 10
select select "87747"
click at [70, 157] on select "Select Stylist [PERSON_NAME] [PERSON_NAME] Ayesha Danish Poonam [PERSON_NAME]" at bounding box center [89, 161] width 39 height 10
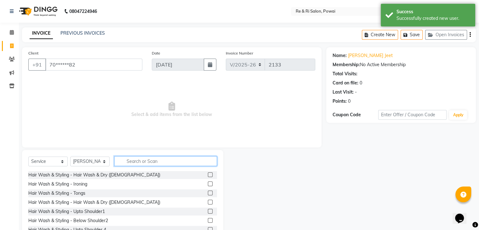
click at [146, 161] on input "text" at bounding box center [165, 161] width 103 height 10
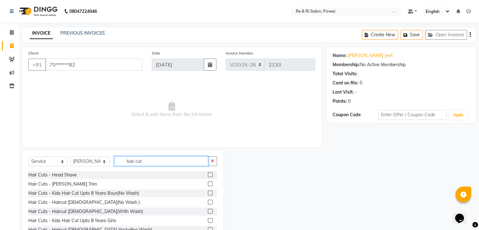
type input "hair cut"
click at [208, 203] on label at bounding box center [210, 202] width 5 height 5
click at [208, 203] on input "checkbox" at bounding box center [210, 202] width 4 height 4
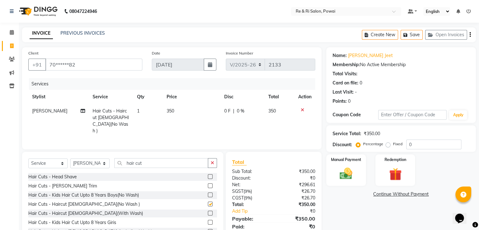
checkbox input "false"
click at [229, 109] on span "0 F" at bounding box center [227, 111] width 6 height 7
select select "87747"
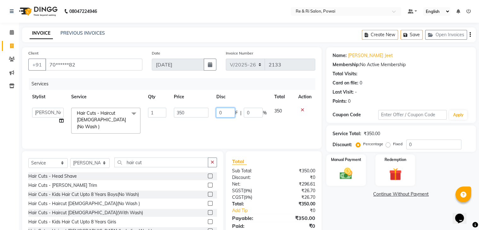
click at [229, 109] on input "0" at bounding box center [225, 113] width 19 height 10
type input "0100"
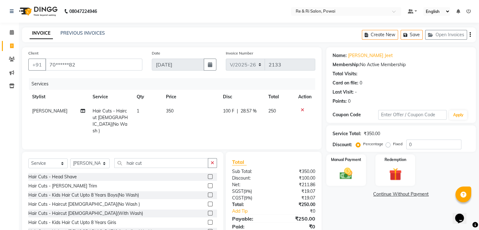
click at [283, 109] on td "250" at bounding box center [279, 121] width 30 height 34
select select "87747"
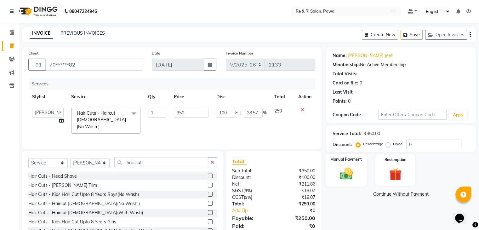
click at [352, 177] on img at bounding box center [345, 173] width 21 height 15
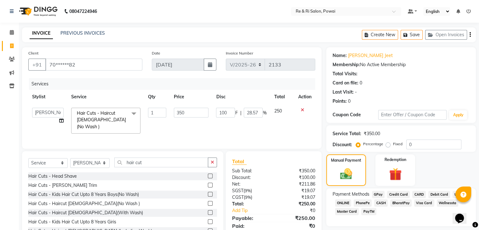
click at [379, 196] on span "GPay" at bounding box center [378, 194] width 13 height 7
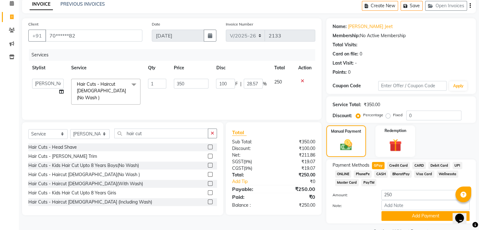
scroll to position [46, 0]
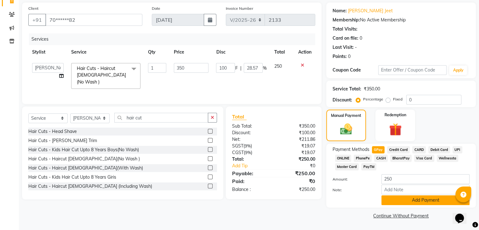
click at [434, 198] on button "Add Payment" at bounding box center [425, 200] width 88 height 10
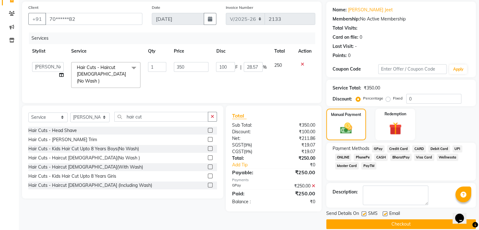
click at [365, 214] on label at bounding box center [363, 213] width 5 height 5
click at [365, 214] on input "checkbox" at bounding box center [363, 214] width 4 height 4
checkbox input "false"
click at [388, 211] on div "Email" at bounding box center [393, 214] width 22 height 8
click at [384, 212] on label at bounding box center [384, 213] width 5 height 5
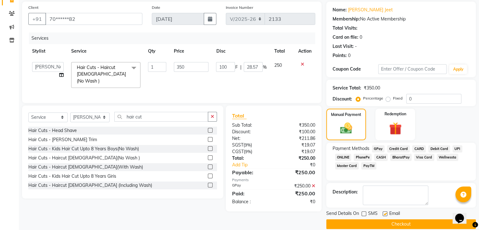
click at [384, 212] on input "checkbox" at bounding box center [384, 214] width 4 height 4
checkbox input "false"
click at [384, 227] on button "Checkout" at bounding box center [400, 224] width 149 height 10
